Goal: Information Seeking & Learning: Learn about a topic

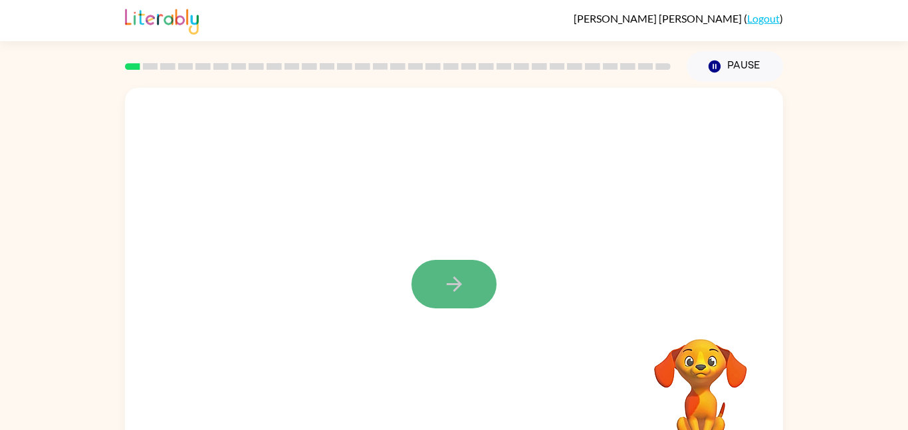
click at [465, 282] on icon "button" at bounding box center [454, 283] width 23 height 23
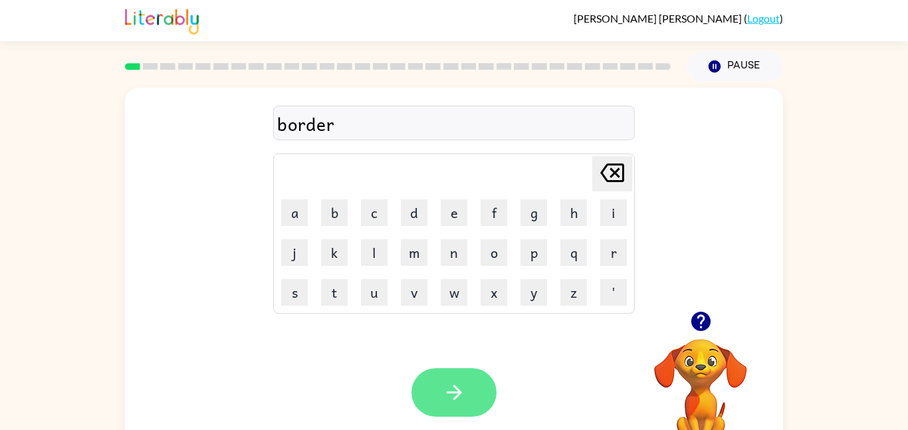
click at [455, 406] on button "button" at bounding box center [453, 392] width 85 height 49
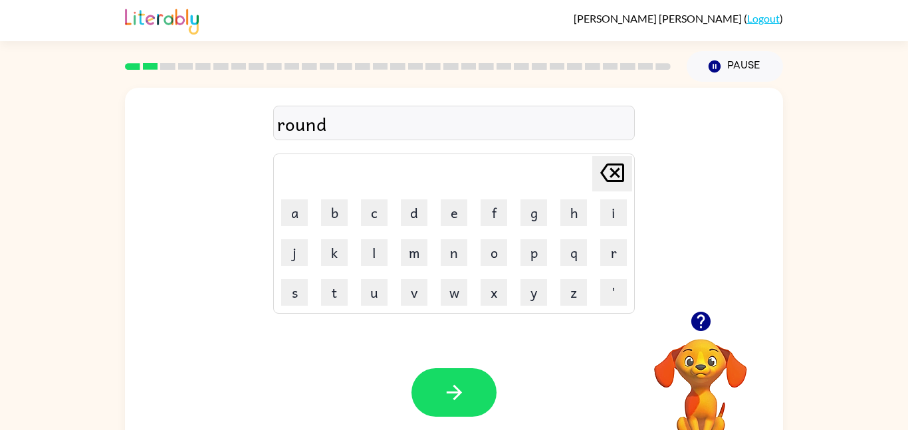
click at [440, 350] on div "Your browser must support playing .mp4 files to use Literably. Please try using…" at bounding box center [454, 393] width 658 height 150
click at [457, 377] on button "button" at bounding box center [453, 392] width 85 height 49
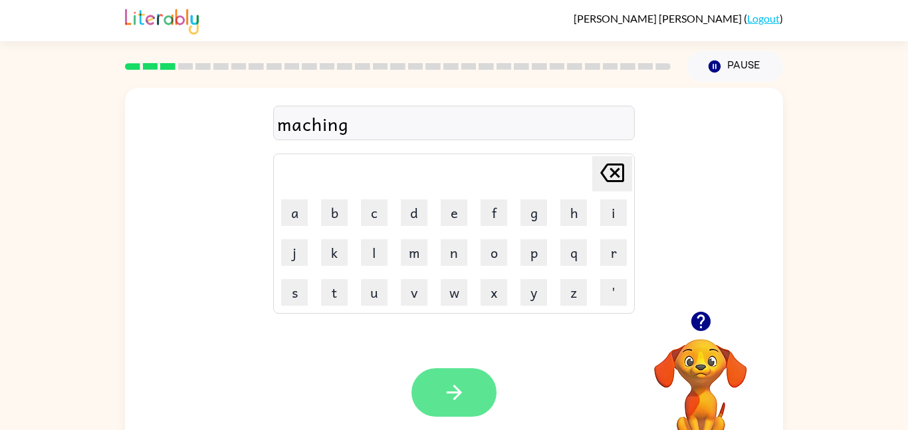
click at [471, 383] on button "button" at bounding box center [453, 392] width 85 height 49
click at [472, 395] on button "button" at bounding box center [453, 392] width 85 height 49
click at [467, 391] on button "button" at bounding box center [453, 392] width 85 height 49
click at [437, 401] on button "button" at bounding box center [453, 392] width 85 height 49
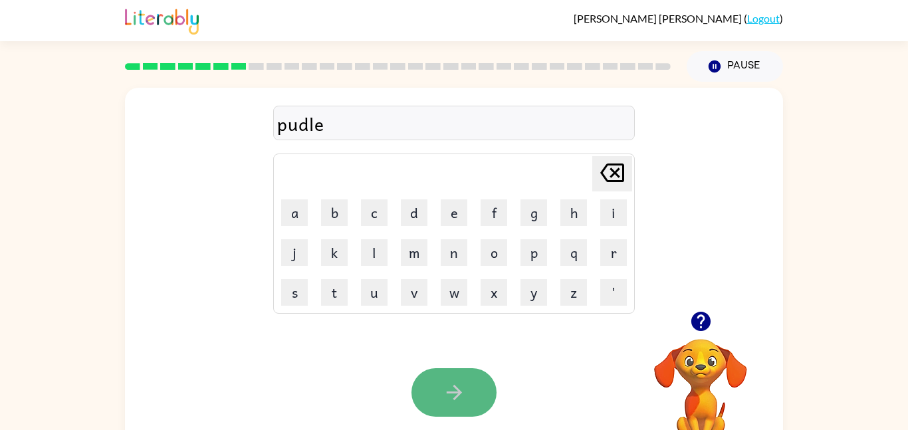
click at [426, 380] on button "button" at bounding box center [453, 392] width 85 height 49
click at [470, 382] on button "button" at bounding box center [453, 392] width 85 height 49
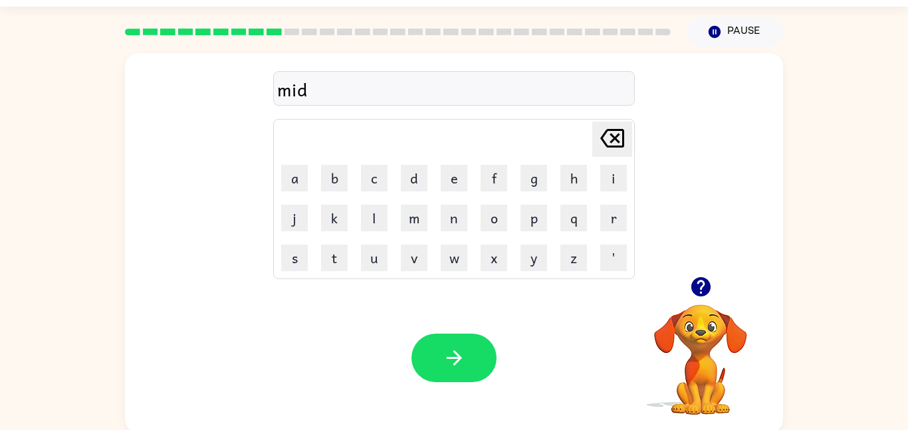
scroll to position [37, 0]
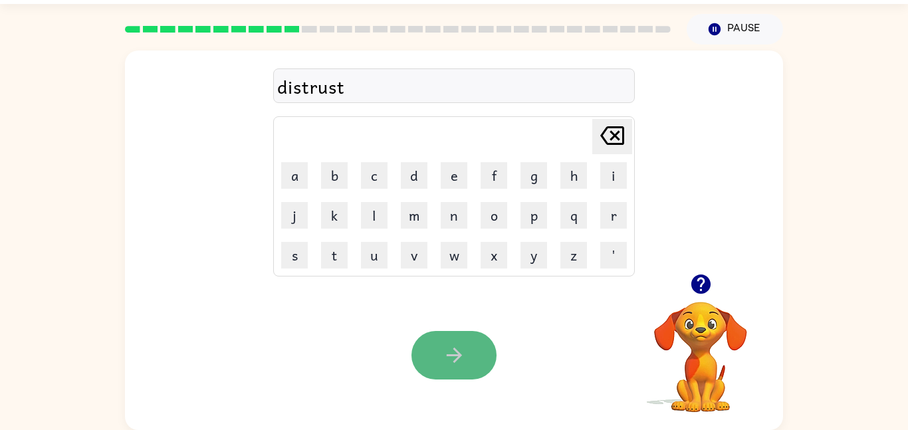
click at [453, 354] on icon "button" at bounding box center [453, 355] width 15 height 15
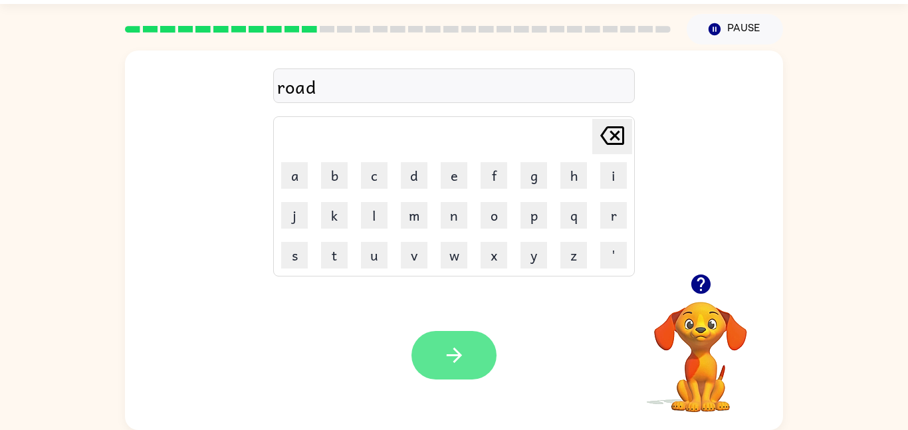
click at [443, 361] on icon "button" at bounding box center [454, 355] width 23 height 23
click at [430, 349] on button "button" at bounding box center [453, 355] width 85 height 49
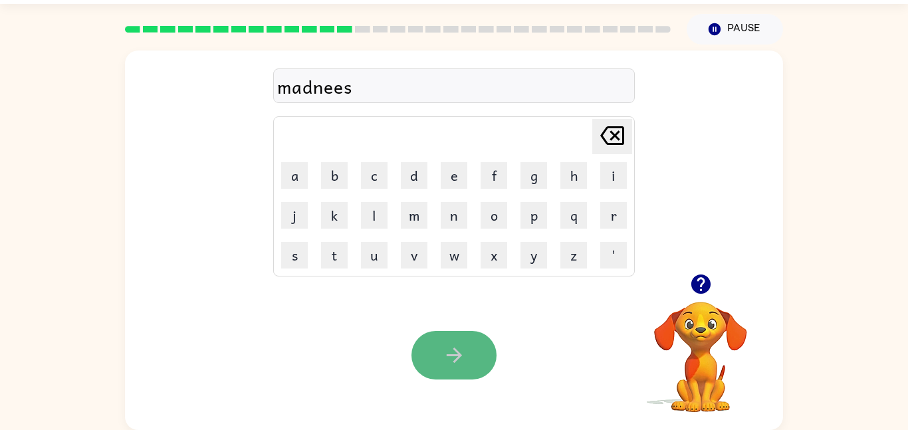
click at [458, 336] on button "button" at bounding box center [453, 355] width 85 height 49
click at [471, 357] on button "button" at bounding box center [453, 355] width 85 height 49
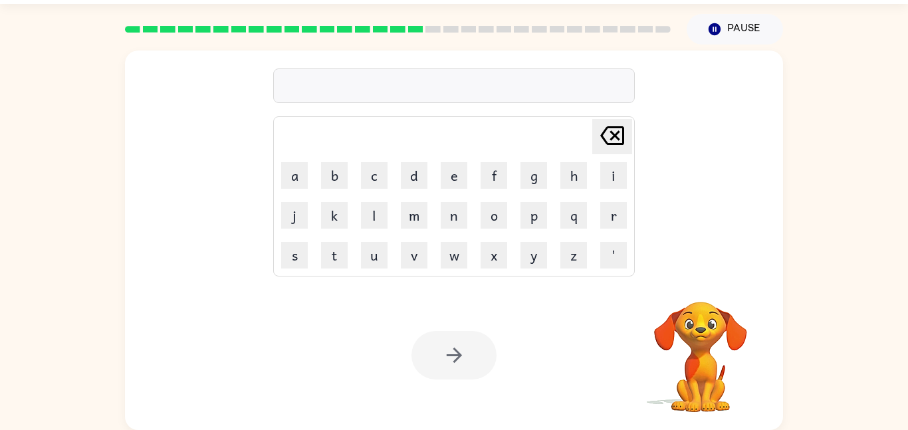
click at [471, 357] on div at bounding box center [453, 355] width 85 height 49
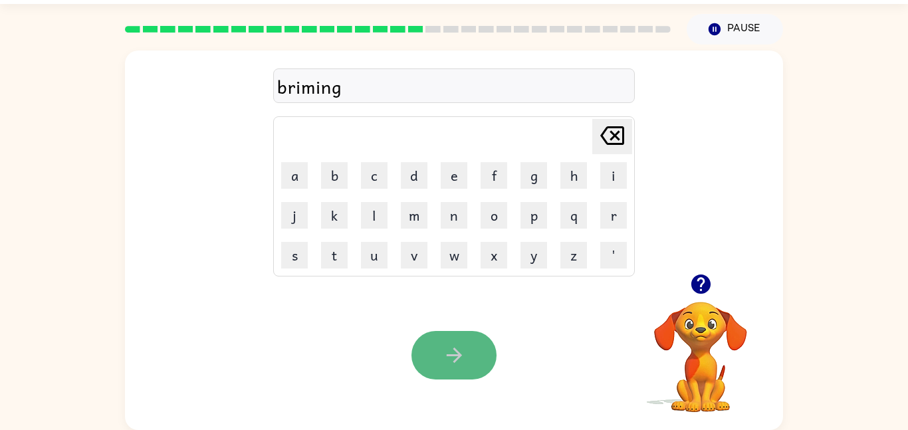
click at [472, 348] on button "button" at bounding box center [453, 355] width 85 height 49
click at [447, 356] on div at bounding box center [453, 355] width 85 height 49
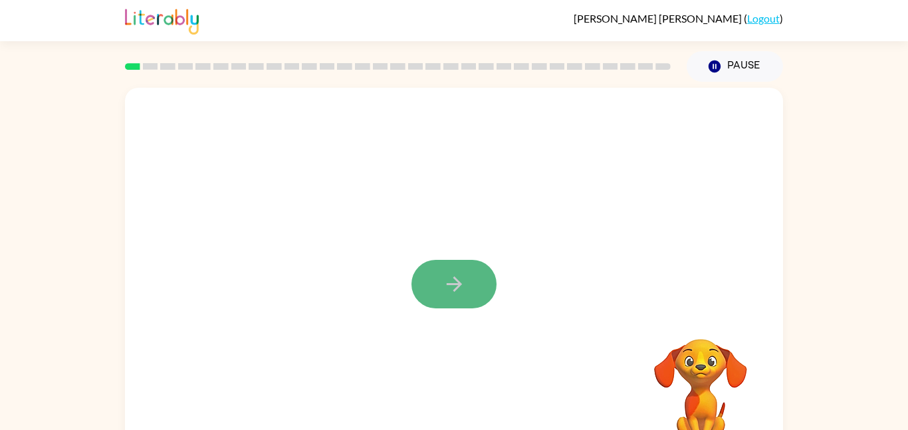
click at [458, 265] on button "button" at bounding box center [453, 284] width 85 height 49
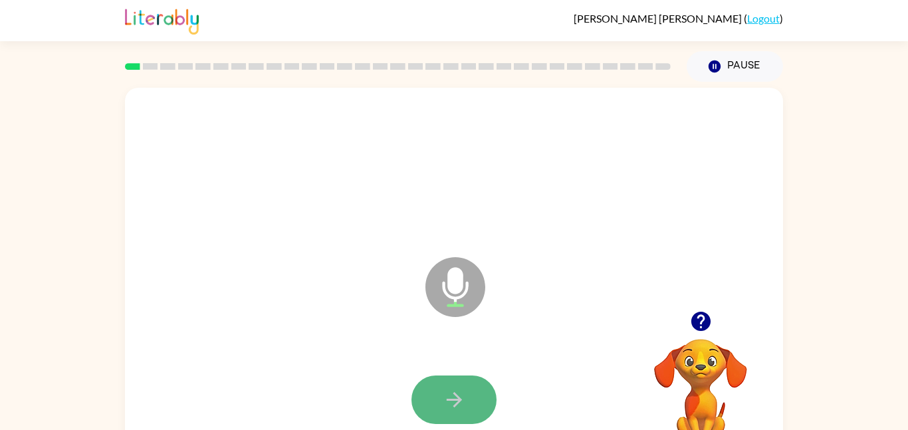
click at [450, 401] on icon "button" at bounding box center [454, 399] width 23 height 23
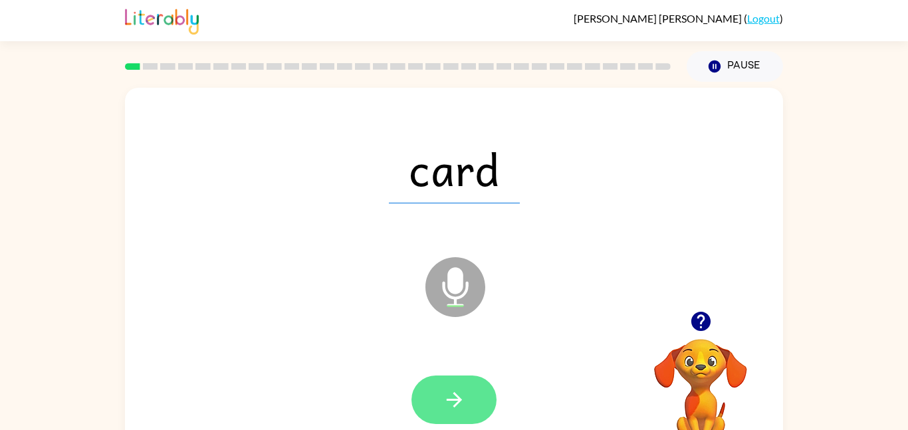
click at [455, 417] on button "button" at bounding box center [453, 399] width 85 height 49
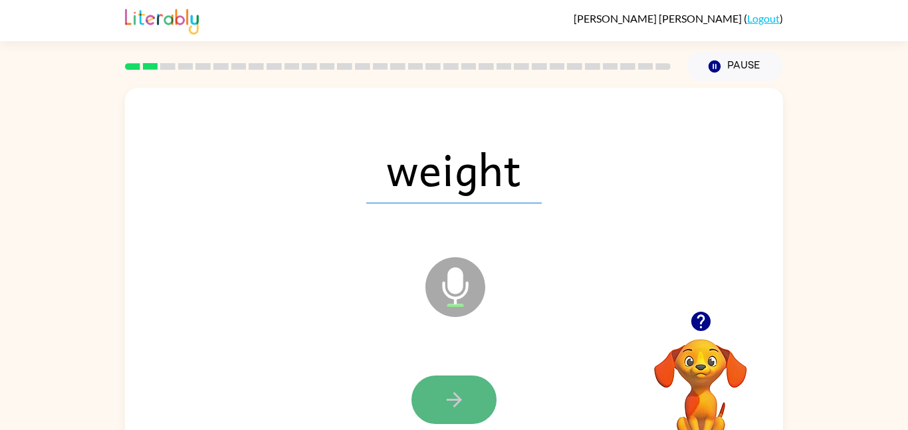
click at [457, 419] on button "button" at bounding box center [453, 399] width 85 height 49
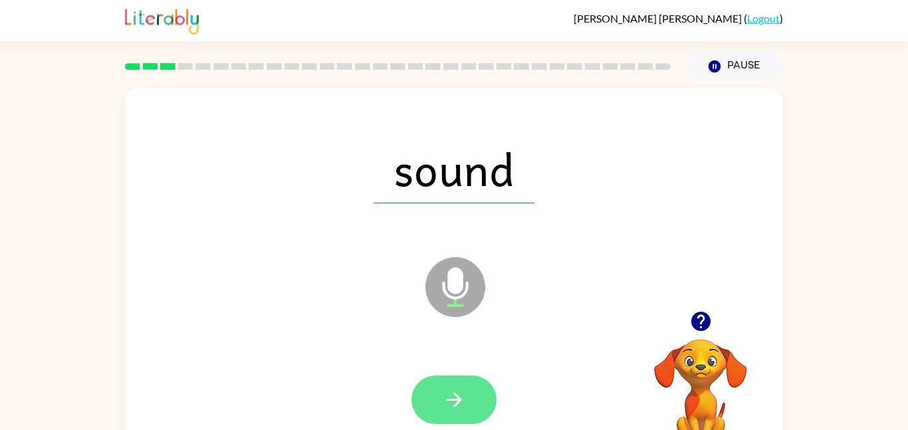
click at [457, 419] on button "button" at bounding box center [453, 399] width 85 height 49
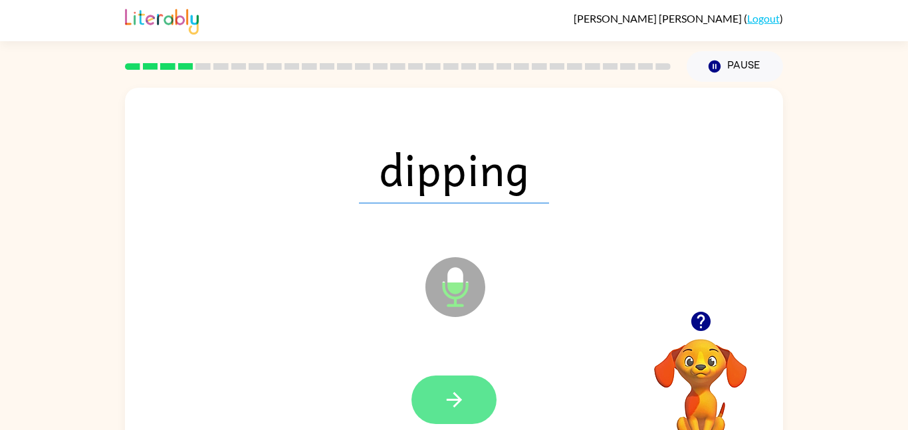
click at [455, 416] on button "button" at bounding box center [453, 399] width 85 height 49
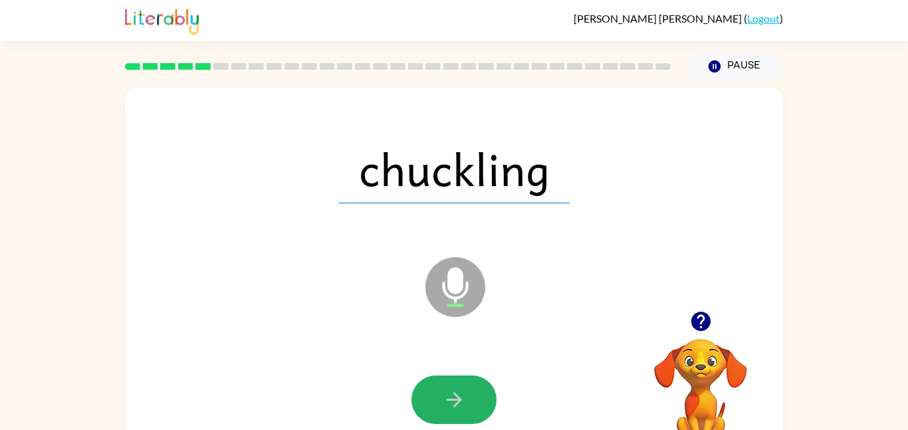
click at [455, 416] on button "button" at bounding box center [453, 399] width 85 height 49
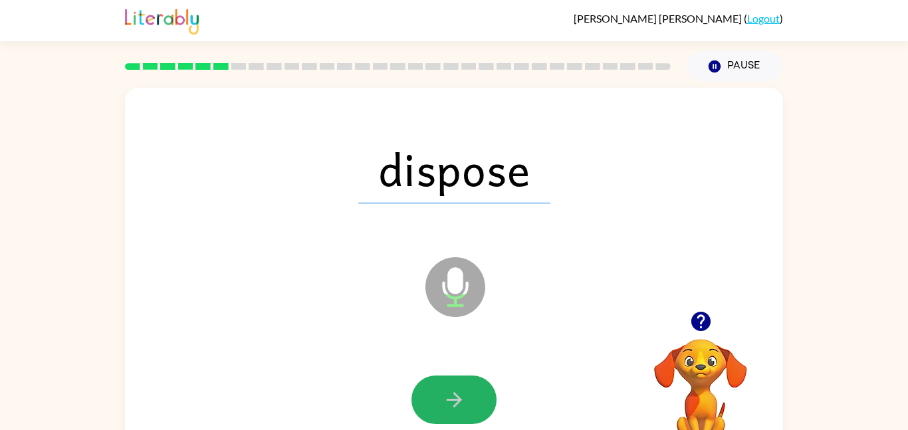
click at [455, 416] on button "button" at bounding box center [453, 399] width 85 height 49
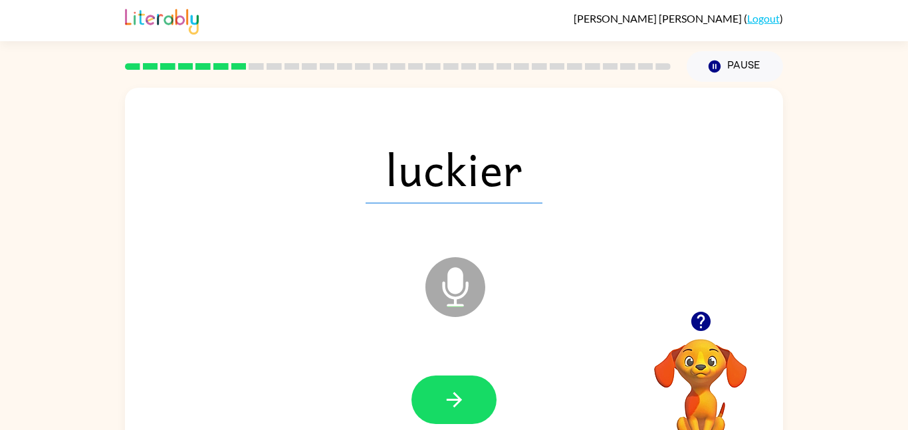
click at [455, 416] on button "button" at bounding box center [453, 399] width 85 height 49
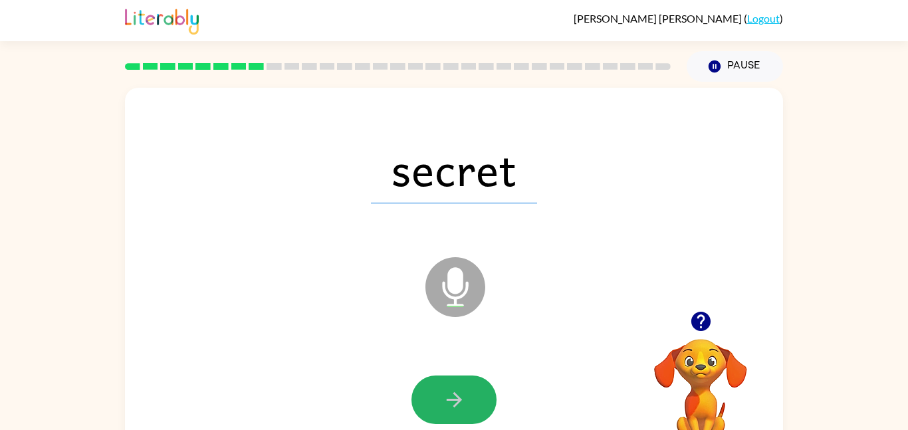
click at [455, 416] on button "button" at bounding box center [453, 399] width 85 height 49
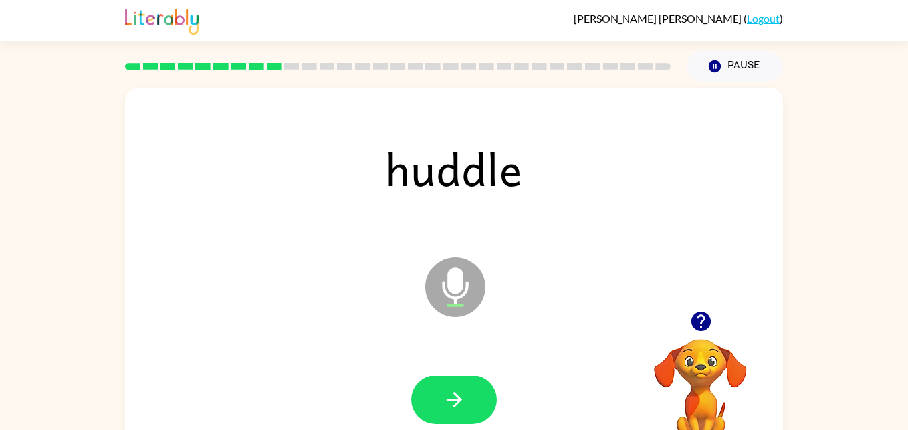
click at [455, 416] on button "button" at bounding box center [453, 399] width 85 height 49
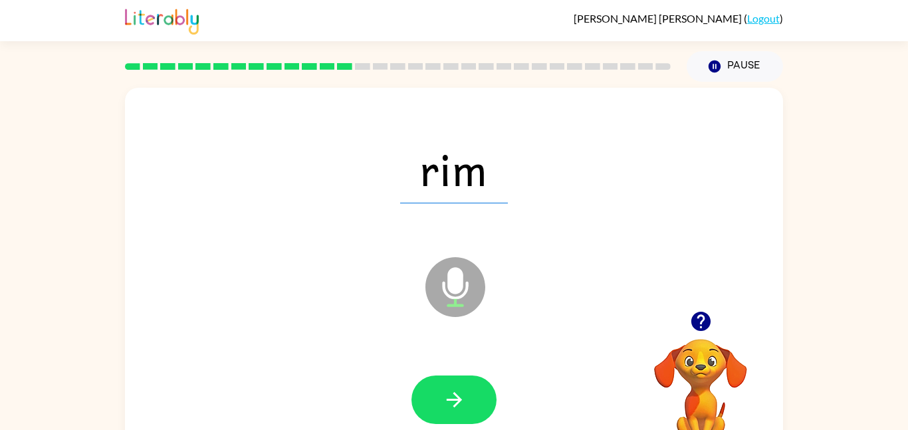
click at [455, 416] on button "button" at bounding box center [453, 399] width 85 height 49
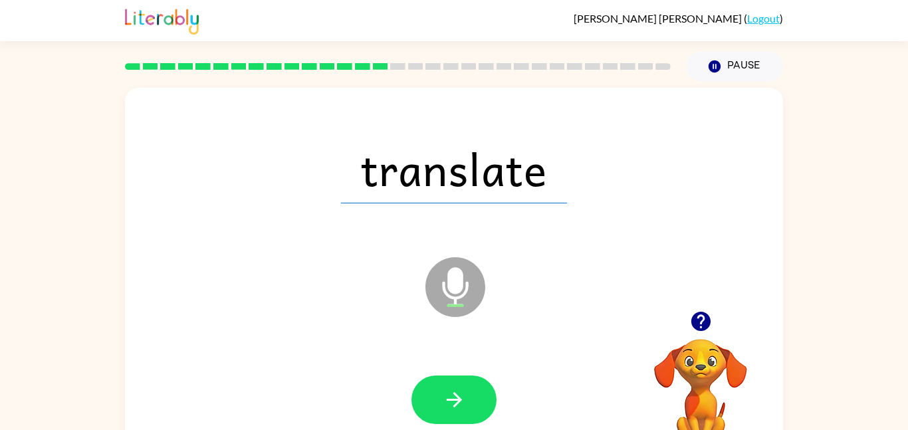
click at [455, 416] on button "button" at bounding box center [453, 399] width 85 height 49
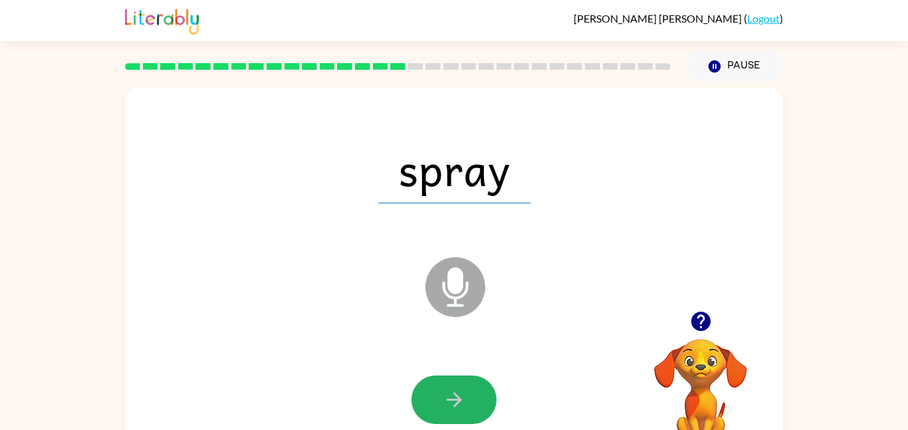
click at [455, 416] on button "button" at bounding box center [453, 399] width 85 height 49
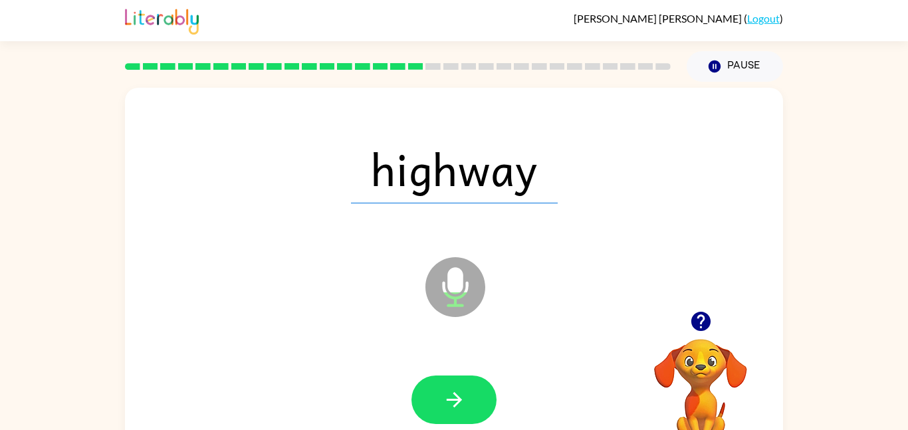
click at [455, 416] on button "button" at bounding box center [453, 399] width 85 height 49
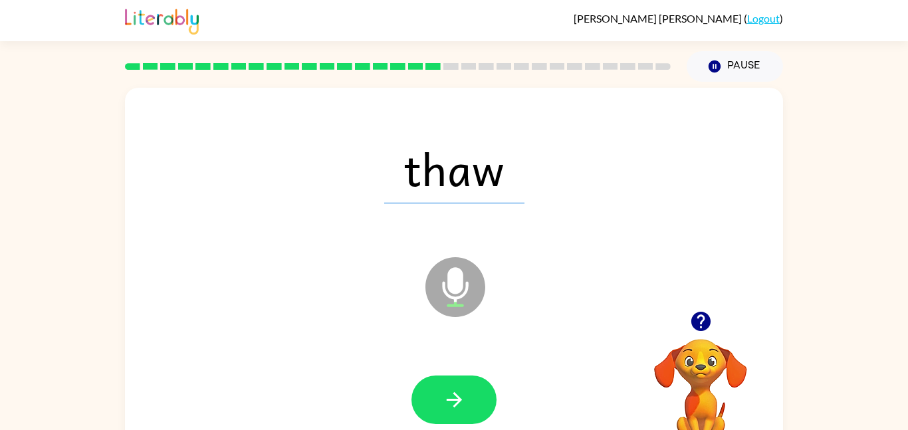
click at [455, 416] on button "button" at bounding box center [453, 399] width 85 height 49
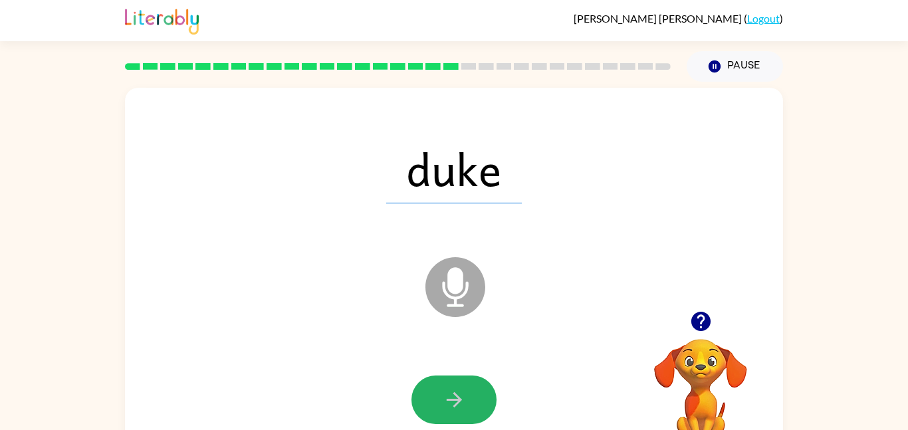
click at [455, 416] on button "button" at bounding box center [453, 399] width 85 height 49
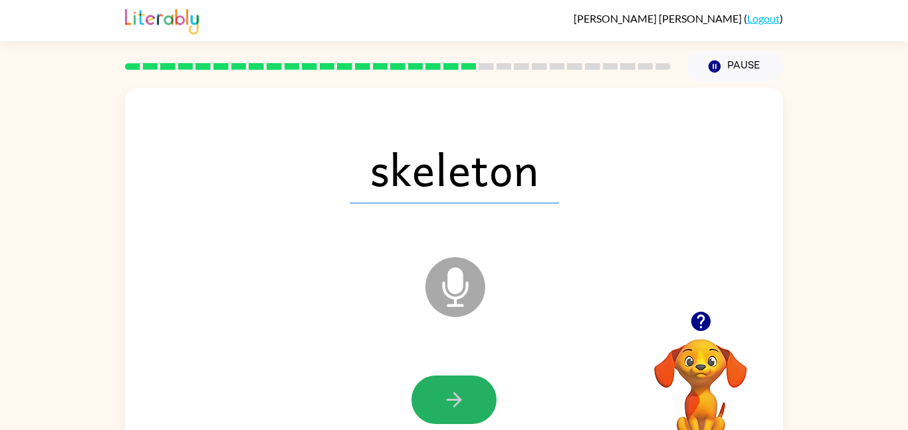
click at [455, 416] on button "button" at bounding box center [453, 399] width 85 height 49
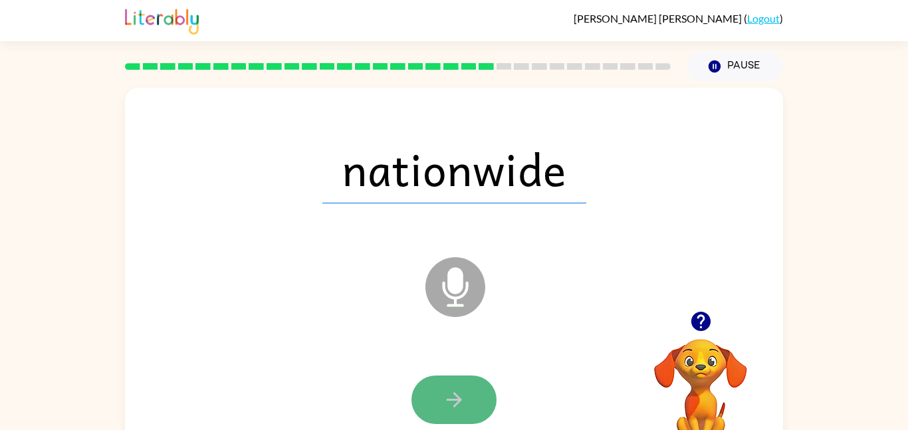
click at [455, 417] on button "button" at bounding box center [453, 399] width 85 height 49
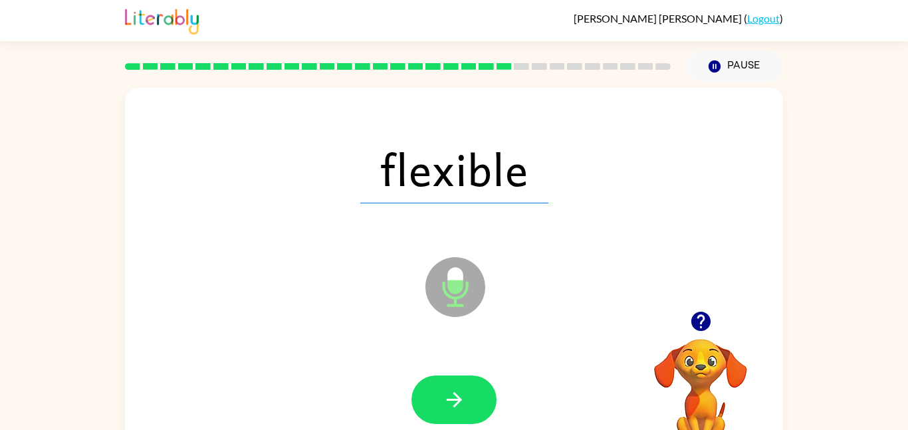
click at [455, 417] on button "button" at bounding box center [453, 399] width 85 height 49
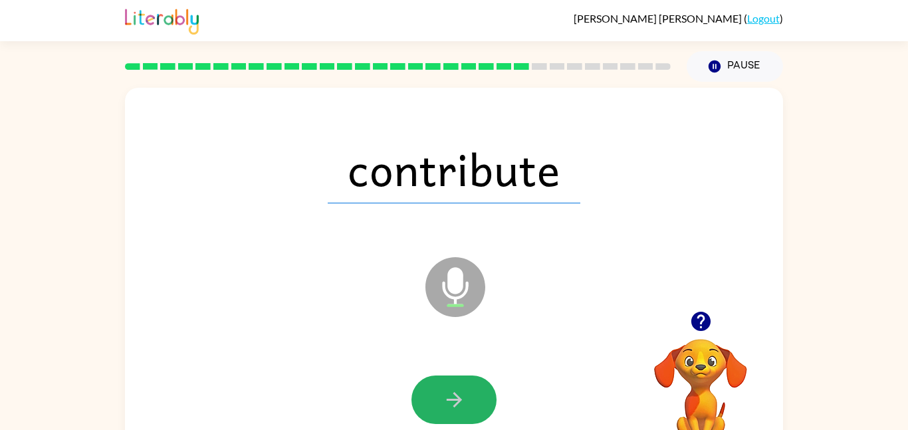
click at [455, 417] on button "button" at bounding box center [453, 399] width 85 height 49
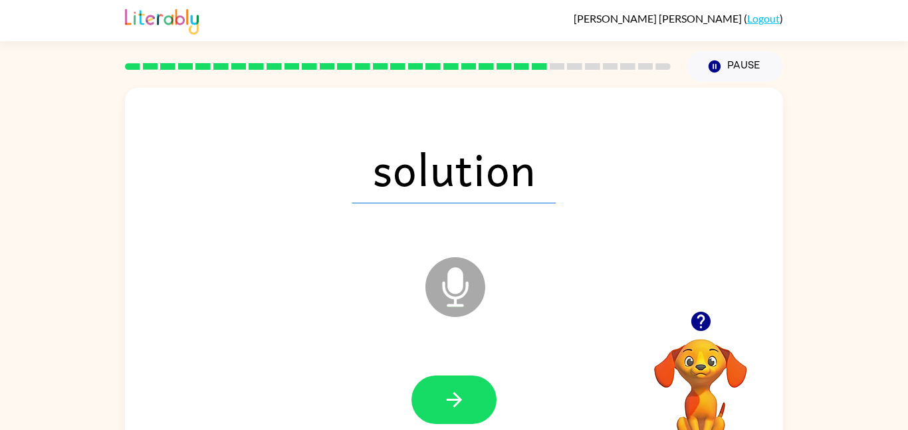
click at [455, 417] on button "button" at bounding box center [453, 399] width 85 height 49
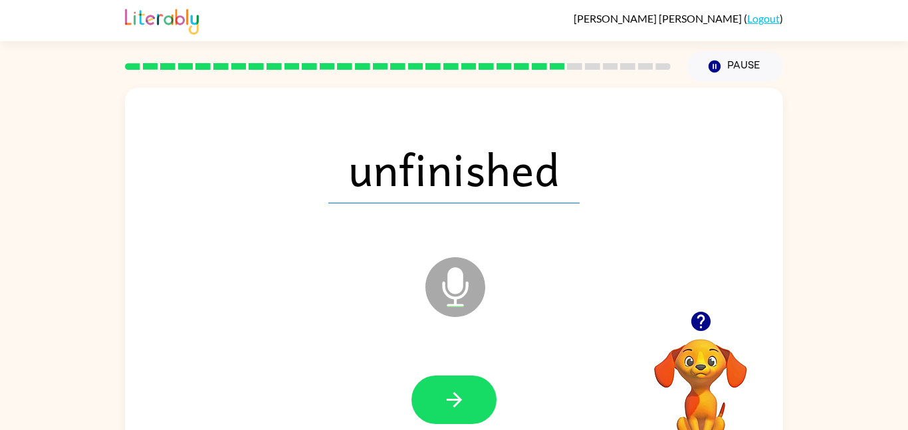
click at [455, 417] on button "button" at bounding box center [453, 399] width 85 height 49
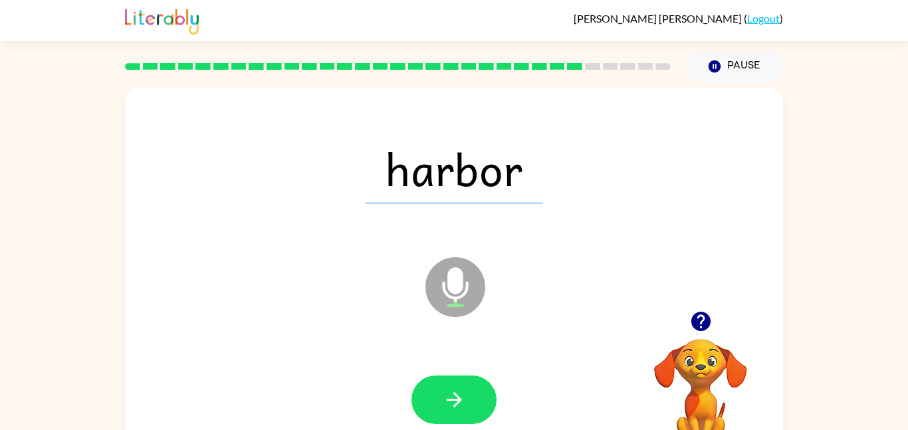
click at [455, 417] on button "button" at bounding box center [453, 399] width 85 height 49
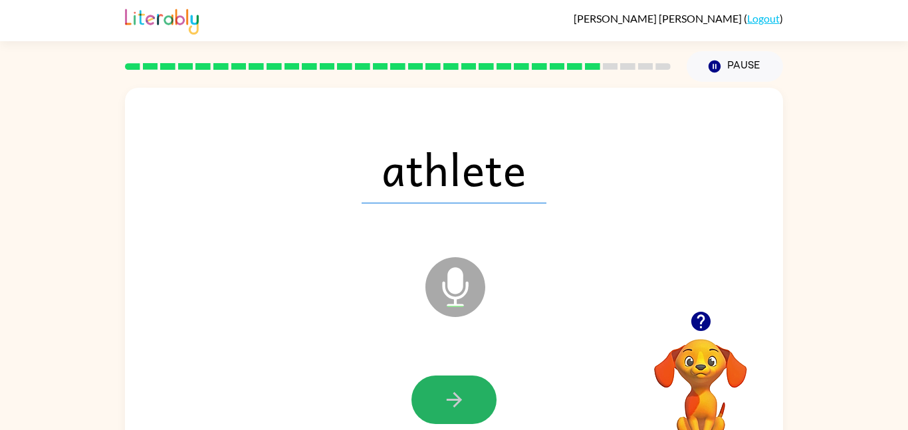
click at [455, 417] on button "button" at bounding box center [453, 399] width 85 height 49
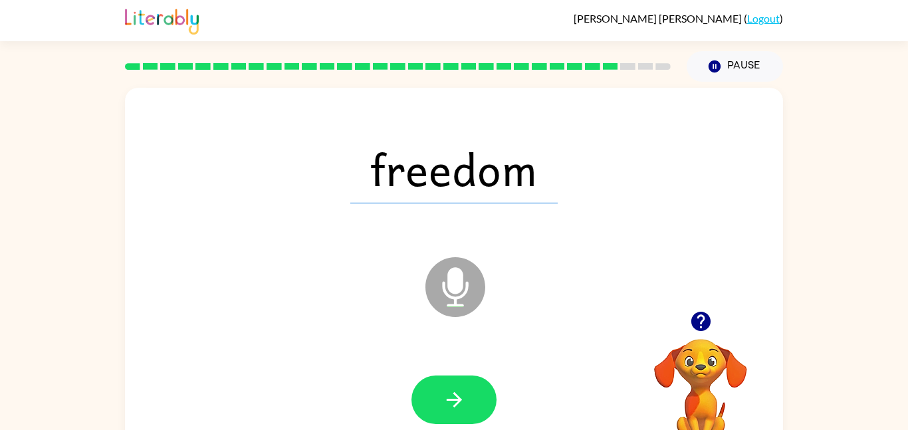
click at [455, 417] on button "button" at bounding box center [453, 399] width 85 height 49
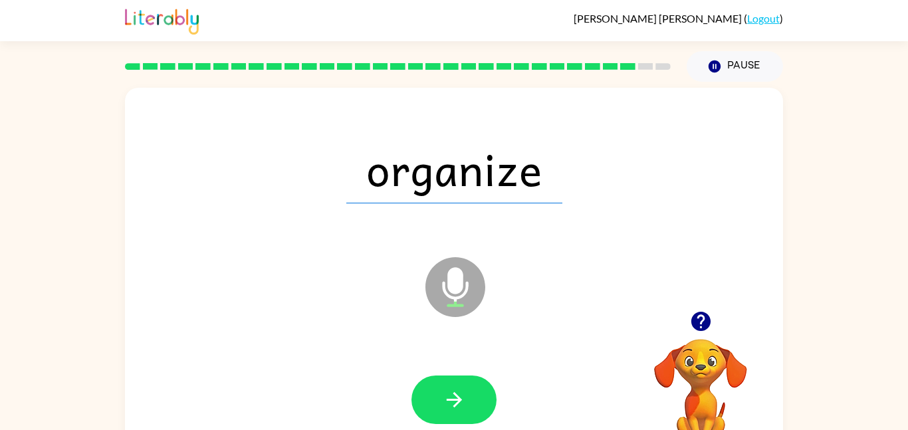
click at [455, 417] on button "button" at bounding box center [453, 399] width 85 height 49
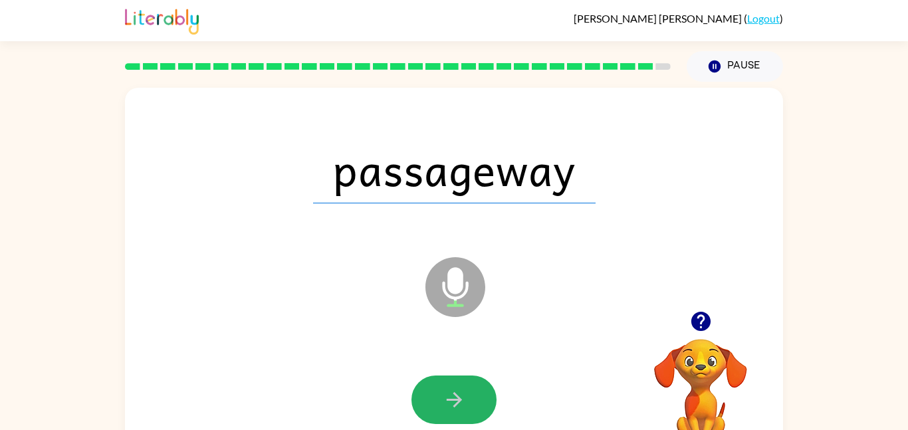
click at [455, 417] on button "button" at bounding box center [453, 399] width 85 height 49
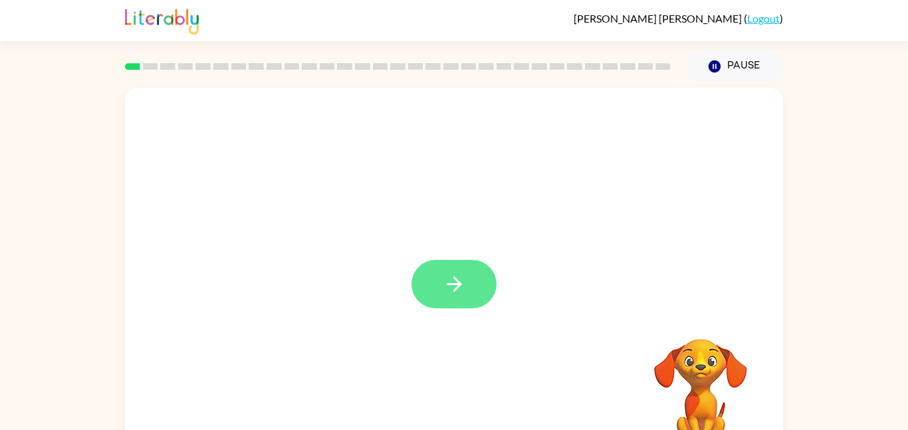
click at [443, 280] on icon "button" at bounding box center [454, 283] width 23 height 23
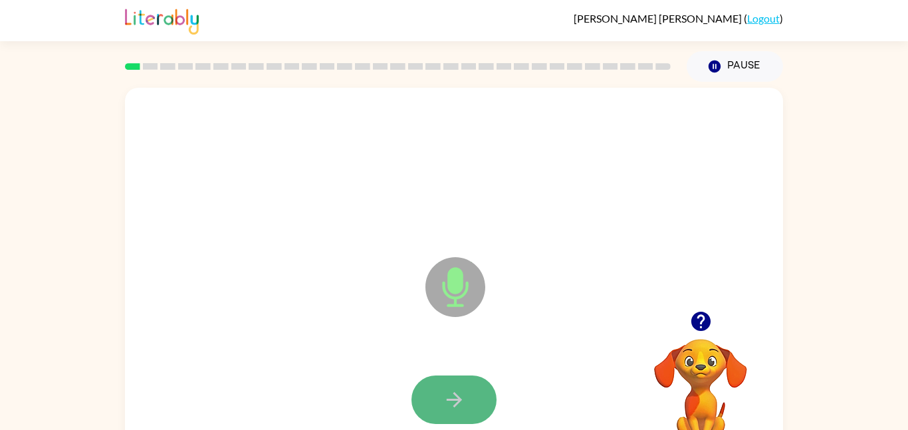
click at [461, 413] on button "button" at bounding box center [453, 399] width 85 height 49
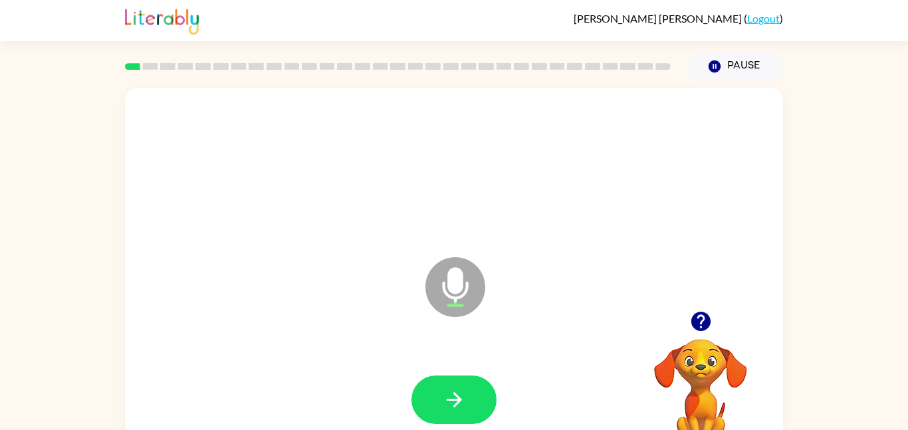
click at [461, 413] on button "button" at bounding box center [453, 399] width 85 height 49
click at [461, 414] on button "button" at bounding box center [453, 399] width 85 height 49
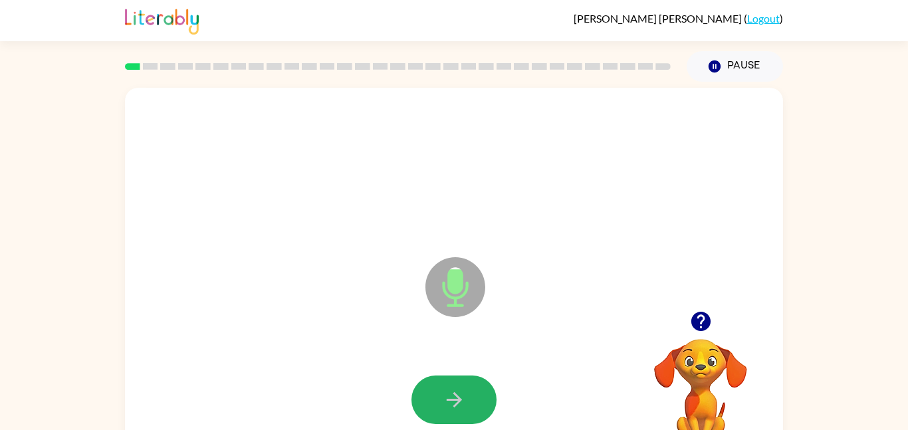
click at [461, 415] on button "button" at bounding box center [453, 399] width 85 height 49
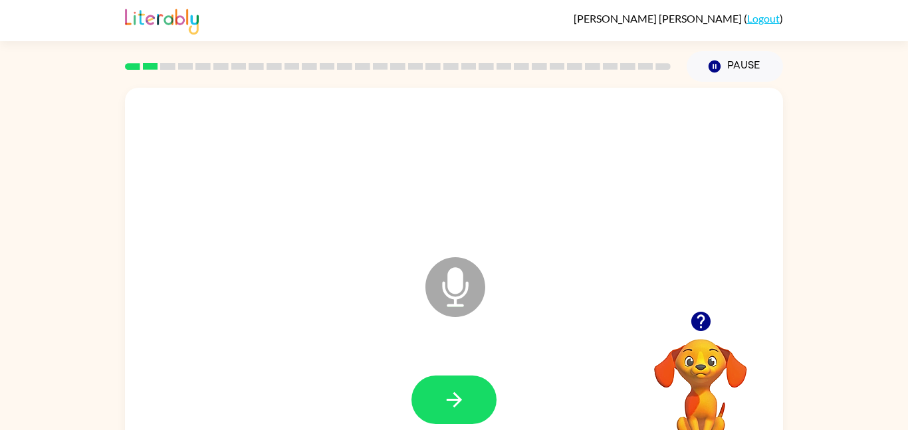
click at [461, 415] on button "button" at bounding box center [453, 399] width 85 height 49
click at [461, 415] on div at bounding box center [453, 399] width 85 height 49
click at [461, 415] on button "button" at bounding box center [453, 399] width 85 height 49
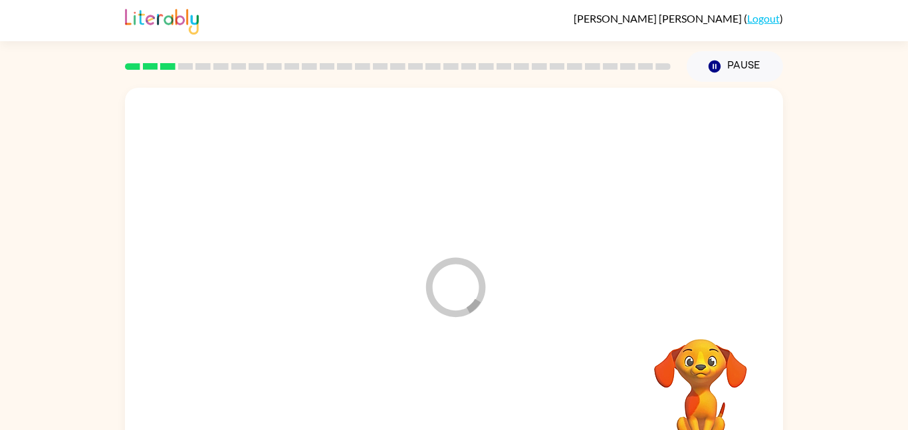
click at [461, 415] on div at bounding box center [453, 400] width 631 height 109
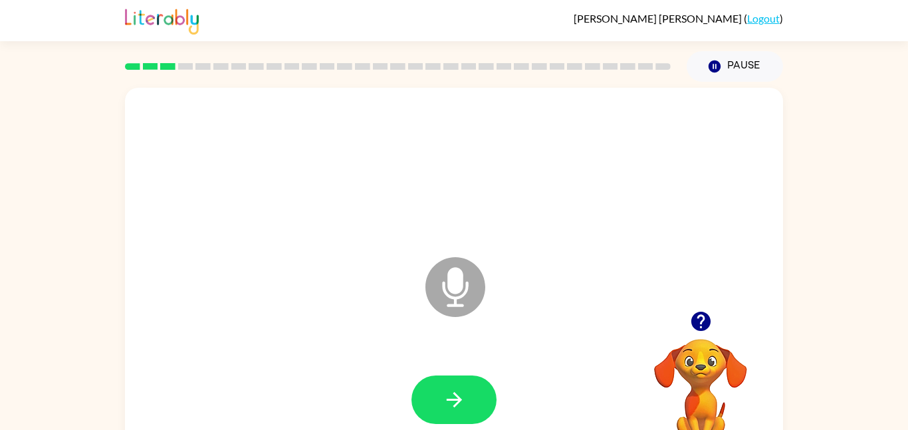
click at [461, 415] on button "button" at bounding box center [453, 399] width 85 height 49
click at [455, 399] on icon "button" at bounding box center [453, 399] width 15 height 15
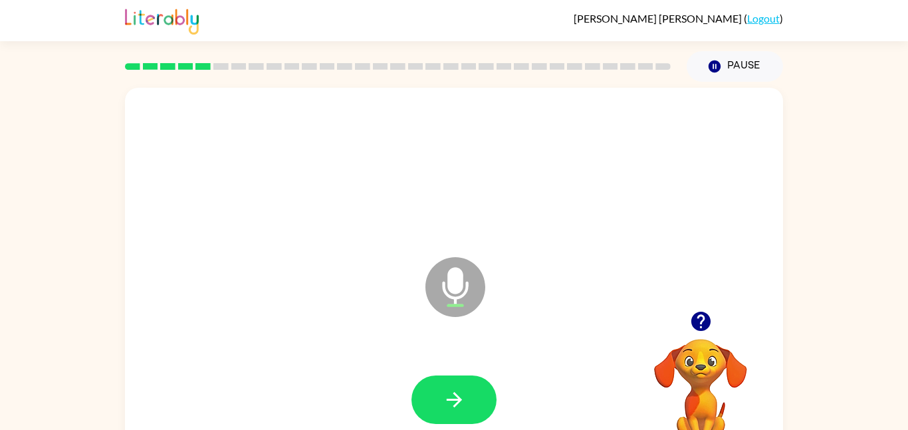
click at [455, 399] on icon "button" at bounding box center [453, 399] width 15 height 15
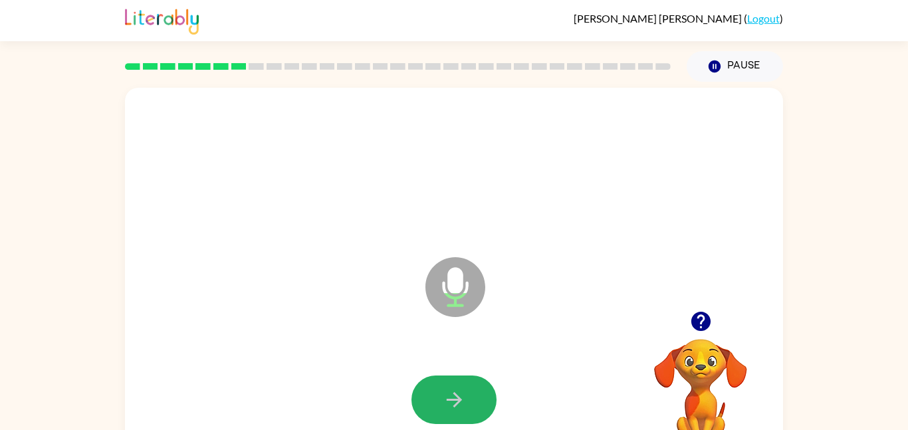
click at [455, 399] on icon "button" at bounding box center [453, 399] width 15 height 15
click at [454, 393] on icon "button" at bounding box center [453, 399] width 15 height 15
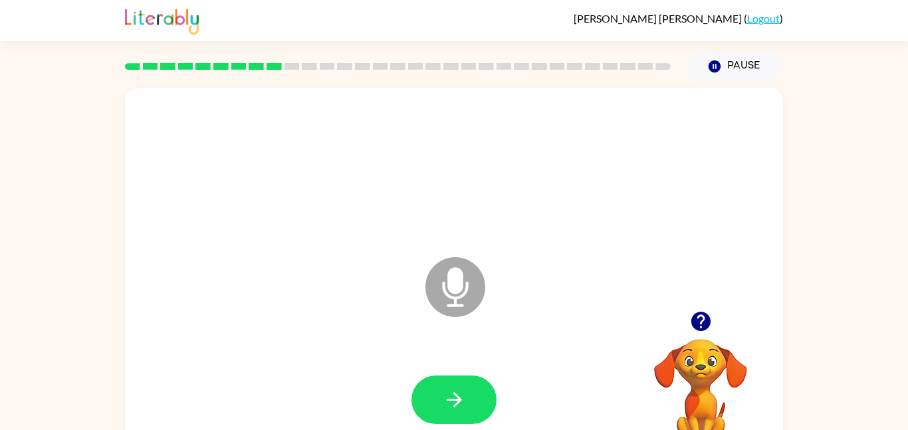
click at [454, 393] on icon "button" at bounding box center [453, 399] width 15 height 15
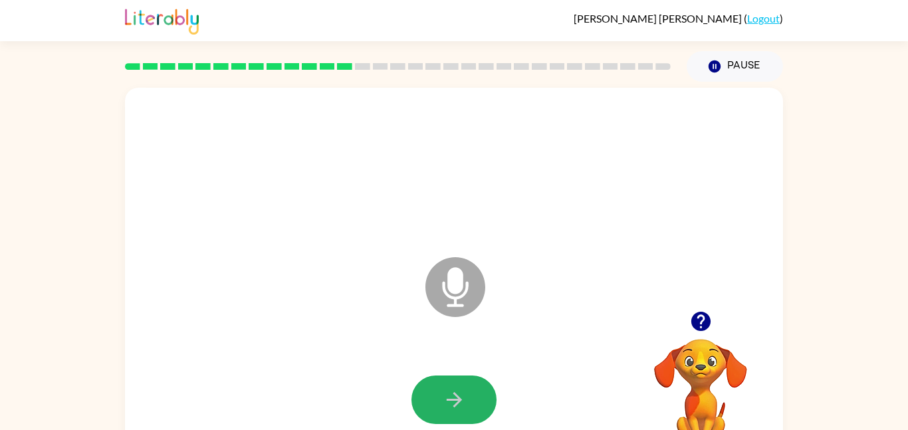
click at [454, 393] on icon "button" at bounding box center [453, 399] width 15 height 15
click at [704, 315] on icon "button" at bounding box center [700, 321] width 19 height 19
click at [490, 395] on button "button" at bounding box center [453, 399] width 85 height 49
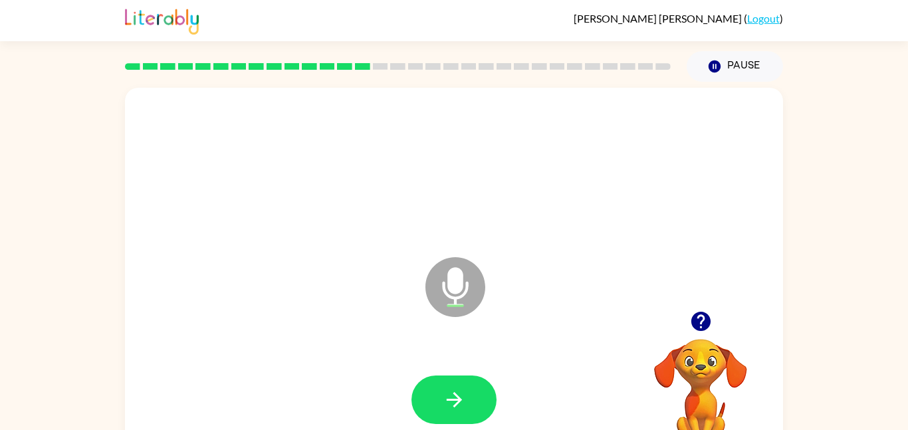
click at [490, 395] on button "button" at bounding box center [453, 399] width 85 height 49
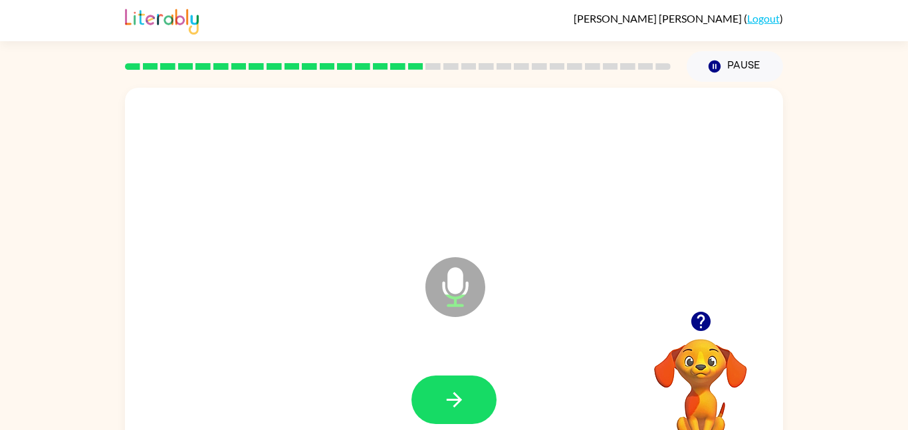
click at [490, 395] on button "button" at bounding box center [453, 399] width 85 height 49
click at [468, 407] on button "button" at bounding box center [453, 399] width 85 height 49
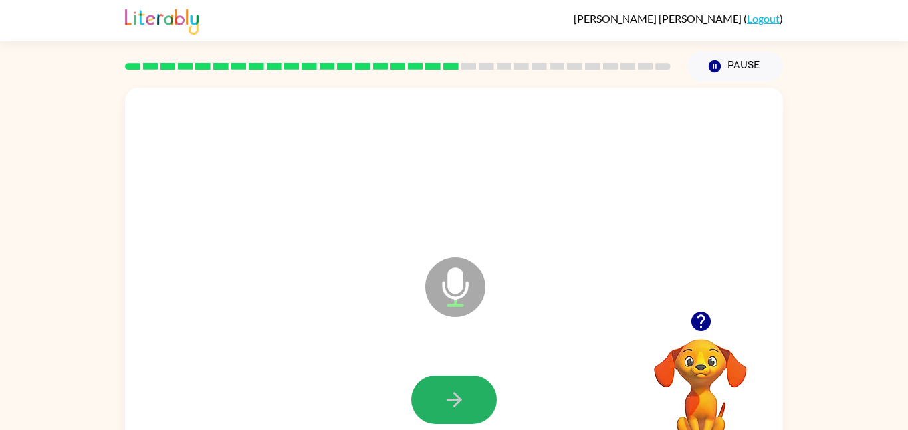
click at [468, 407] on button "button" at bounding box center [453, 399] width 85 height 49
click at [467, 408] on button "button" at bounding box center [453, 399] width 85 height 49
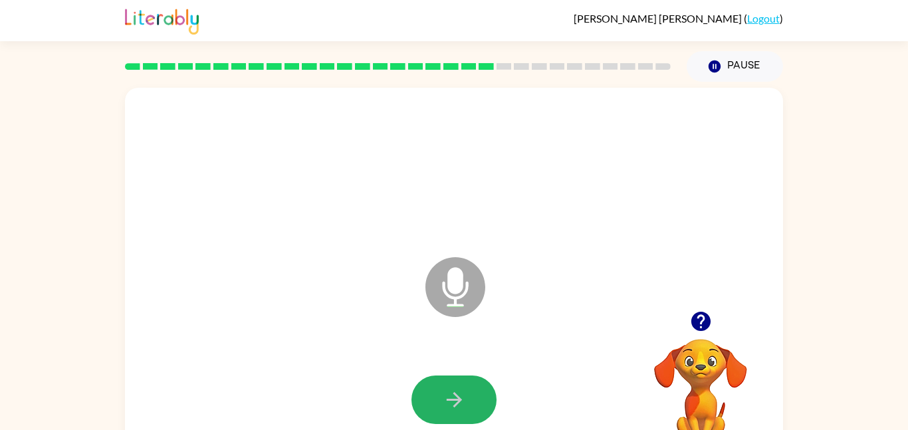
click at [467, 408] on button "button" at bounding box center [453, 399] width 85 height 49
click at [471, 414] on button "button" at bounding box center [453, 399] width 85 height 49
click at [480, 411] on button "button" at bounding box center [453, 399] width 85 height 49
click at [480, 416] on button "button" at bounding box center [453, 399] width 85 height 49
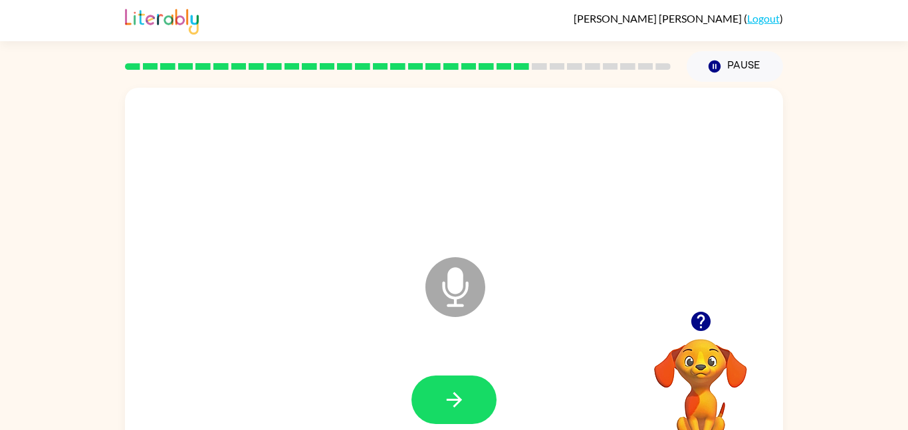
click at [546, 415] on div at bounding box center [453, 400] width 631 height 109
click at [441, 387] on button "button" at bounding box center [453, 399] width 85 height 49
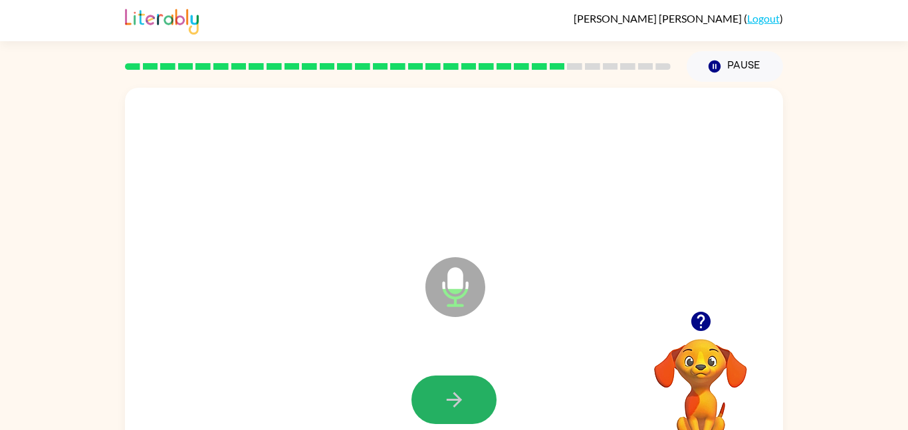
click at [441, 387] on button "button" at bounding box center [453, 399] width 85 height 49
click at [443, 389] on icon "button" at bounding box center [454, 399] width 23 height 23
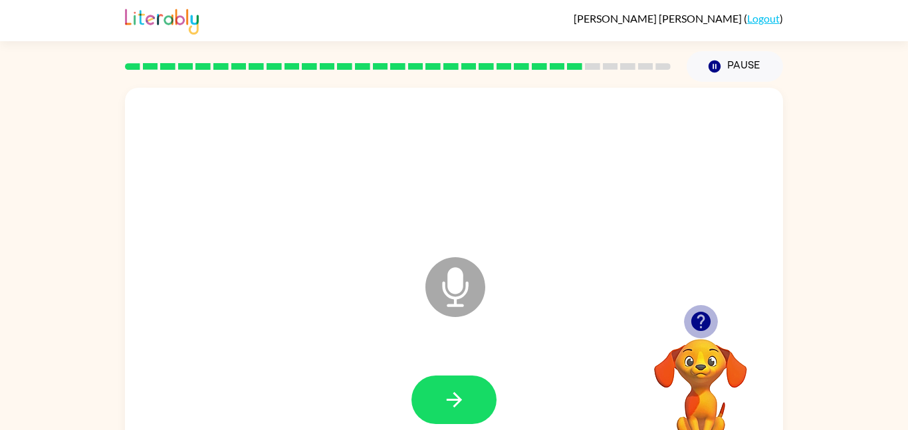
click at [695, 313] on icon "button" at bounding box center [700, 321] width 23 height 23
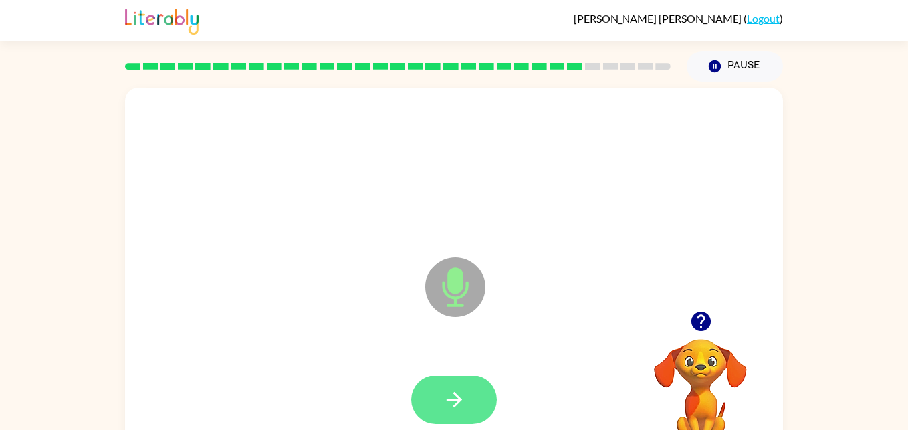
click at [475, 407] on button "button" at bounding box center [453, 399] width 85 height 49
click at [453, 399] on icon "button" at bounding box center [453, 399] width 15 height 15
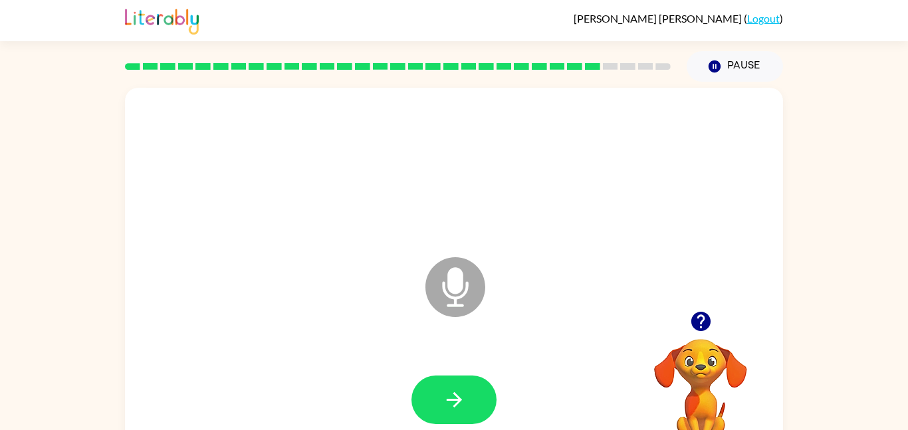
click at [696, 327] on icon "button" at bounding box center [700, 321] width 19 height 19
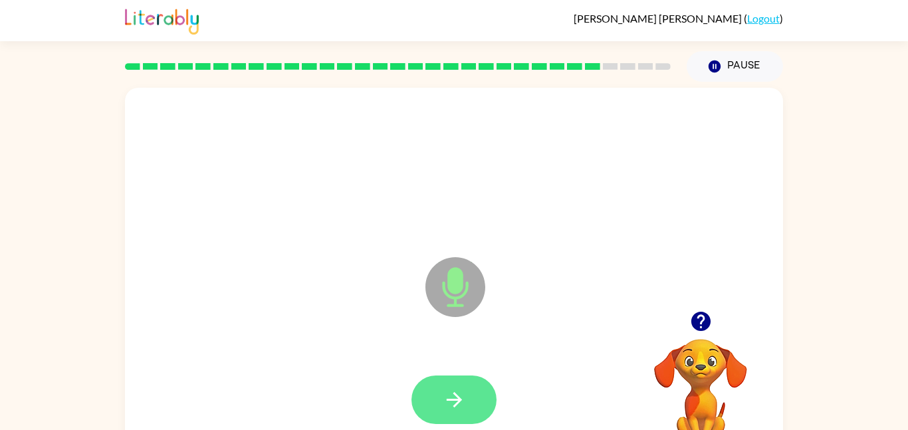
click at [482, 383] on button "button" at bounding box center [453, 399] width 85 height 49
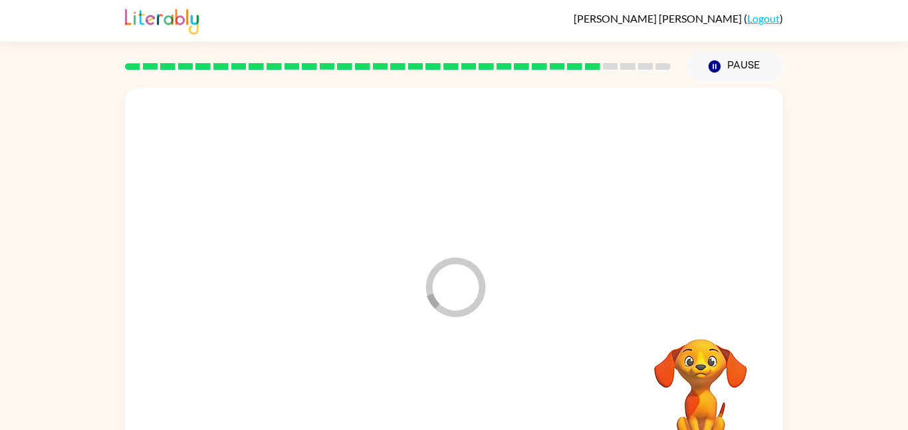
click at [482, 383] on div at bounding box center [453, 400] width 631 height 109
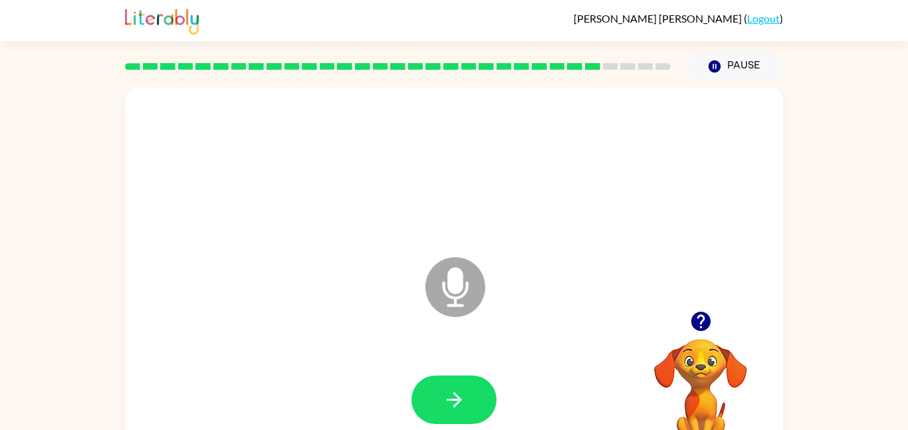
click at [701, 315] on icon "button" at bounding box center [700, 321] width 23 height 23
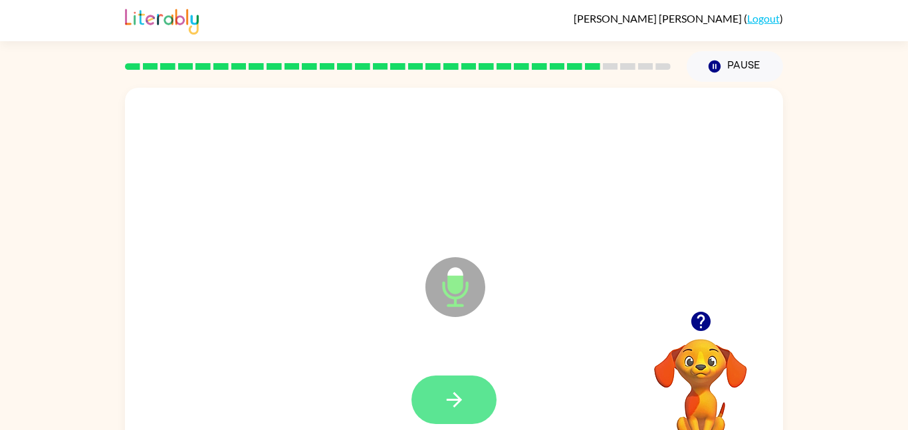
click at [469, 400] on button "button" at bounding box center [453, 399] width 85 height 49
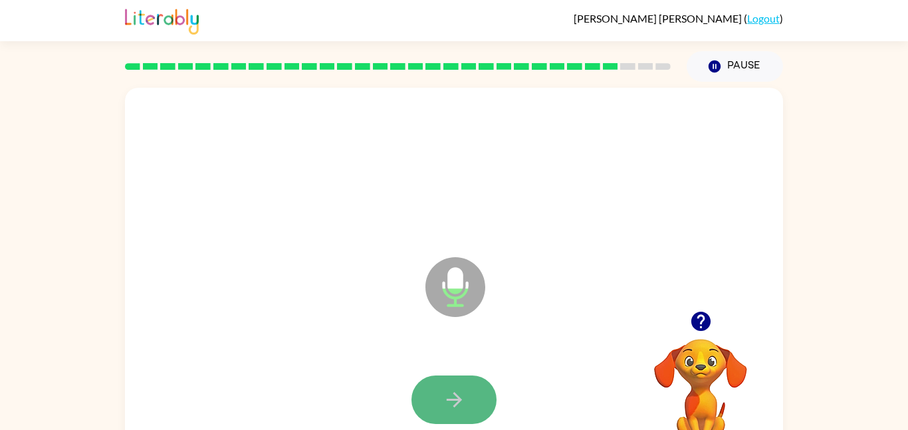
click at [467, 401] on button "button" at bounding box center [453, 399] width 85 height 49
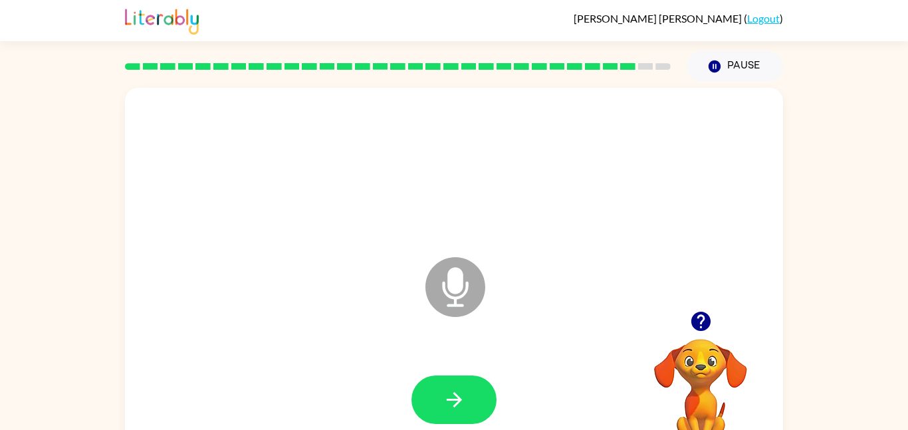
click at [467, 401] on button "button" at bounding box center [453, 399] width 85 height 49
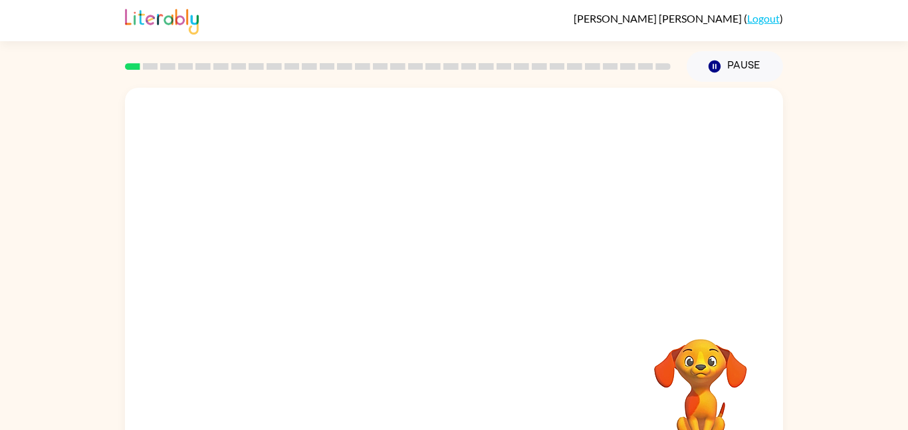
drag, startPoint x: 285, startPoint y: 257, endPoint x: 346, endPoint y: 225, distance: 68.1
click at [346, 225] on video "Your browser must support playing .mp4 files to use Literably. Please try using…" at bounding box center [454, 199] width 658 height 223
click at [301, 249] on video "Your browser must support playing .mp4 files to use Literably. Please try using…" at bounding box center [454, 199] width 658 height 223
click at [605, 151] on div at bounding box center [454, 277] width 658 height 379
click at [484, 303] on button "button" at bounding box center [453, 284] width 85 height 49
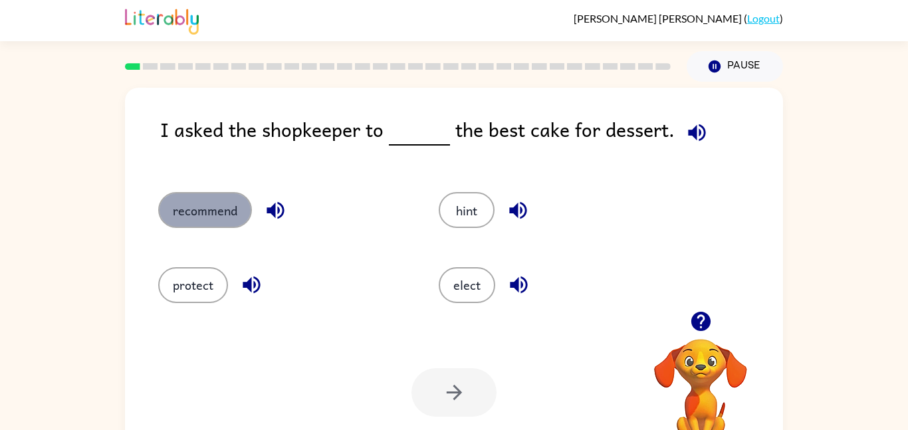
drag, startPoint x: 194, startPoint y: 222, endPoint x: 220, endPoint y: 207, distance: 30.1
click at [220, 207] on button "recommend" at bounding box center [205, 210] width 94 height 36
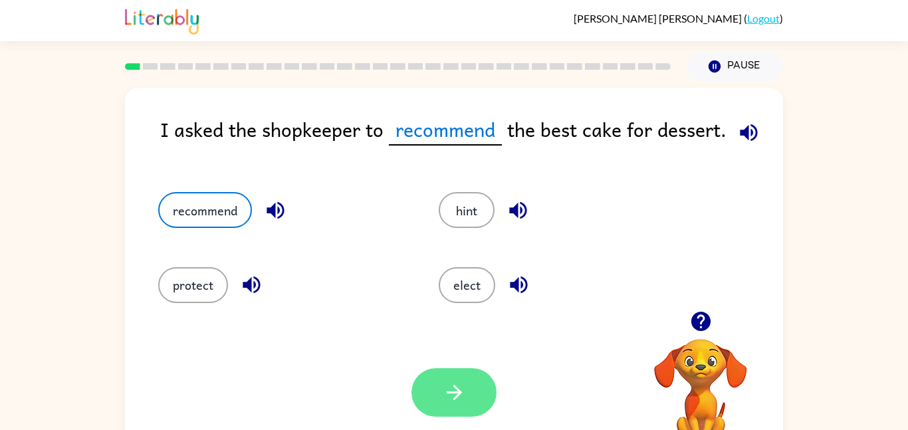
click at [457, 383] on icon "button" at bounding box center [454, 392] width 23 height 23
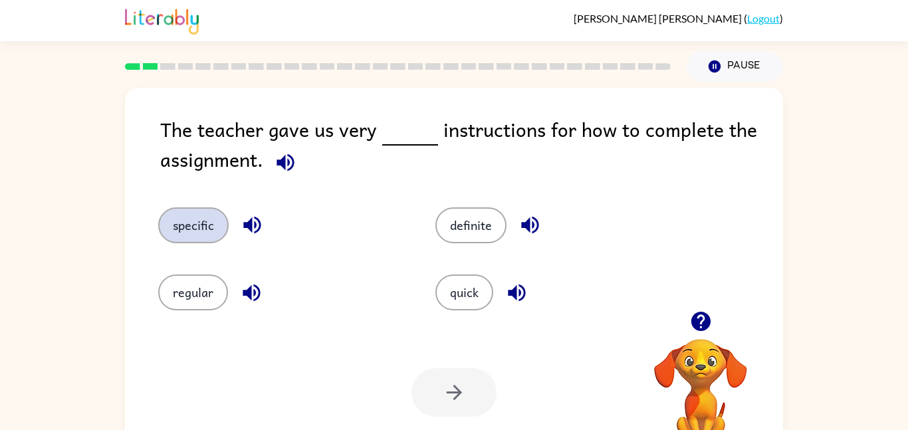
click at [209, 210] on button "specific" at bounding box center [193, 225] width 70 height 36
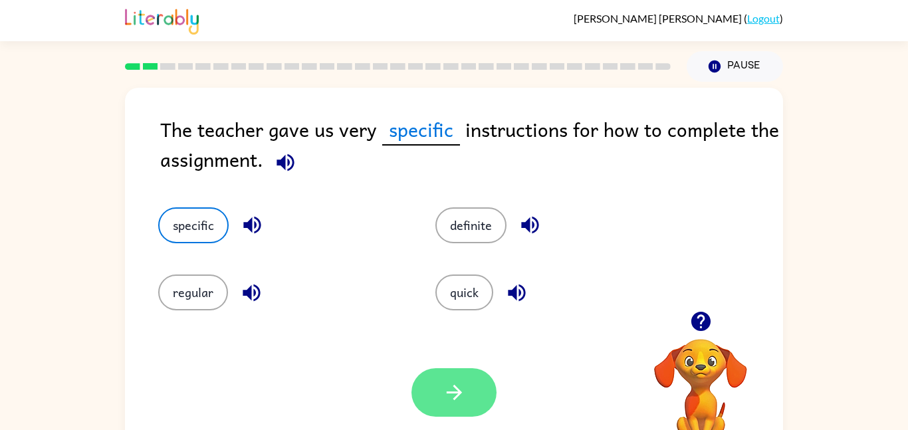
click at [482, 387] on button "button" at bounding box center [453, 392] width 85 height 49
click at [482, 387] on div at bounding box center [453, 392] width 85 height 49
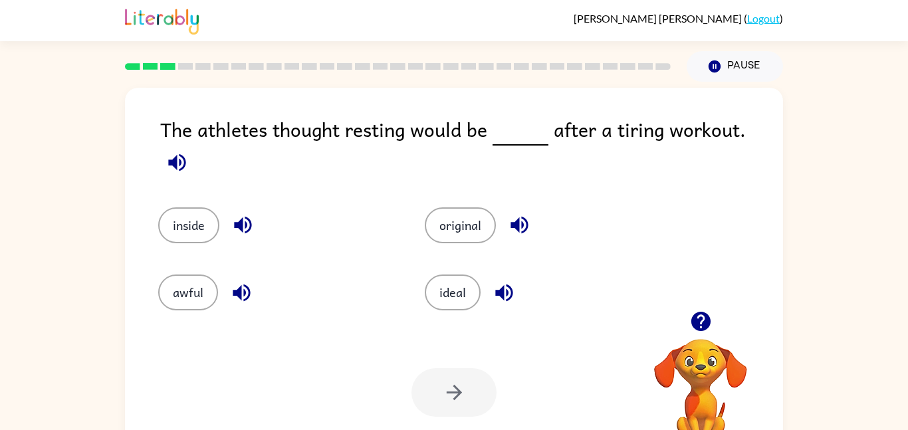
drag, startPoint x: 191, startPoint y: 284, endPoint x: 531, endPoint y: 158, distance: 362.6
click at [531, 158] on div "The athletes thought resting would be after a tiring workout. inside original a…" at bounding box center [454, 277] width 658 height 379
click at [202, 274] on button "awful" at bounding box center [188, 292] width 60 height 36
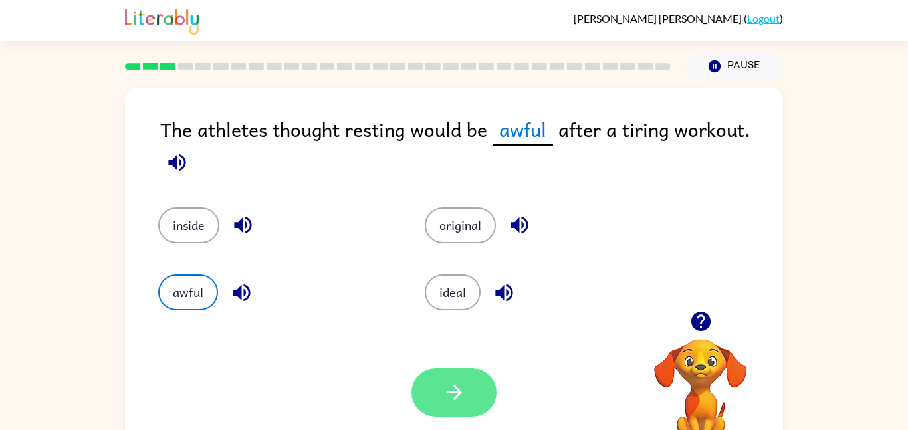
click at [477, 397] on button "button" at bounding box center [453, 392] width 85 height 49
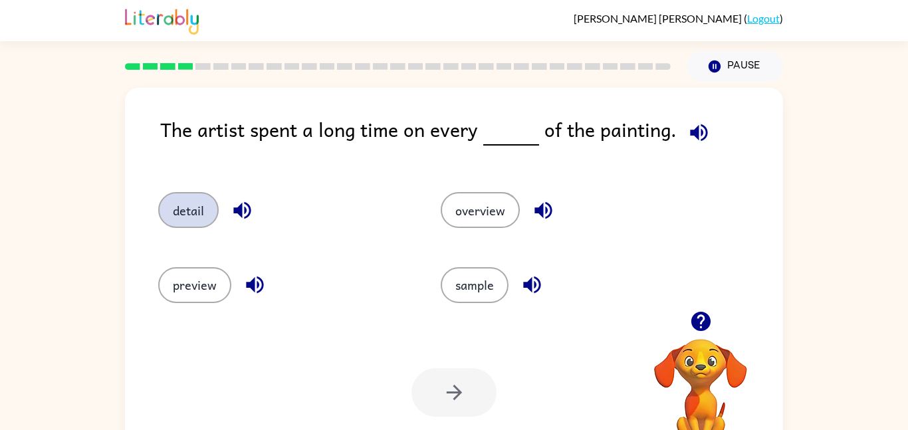
click at [170, 213] on button "detail" at bounding box center [188, 210] width 60 height 36
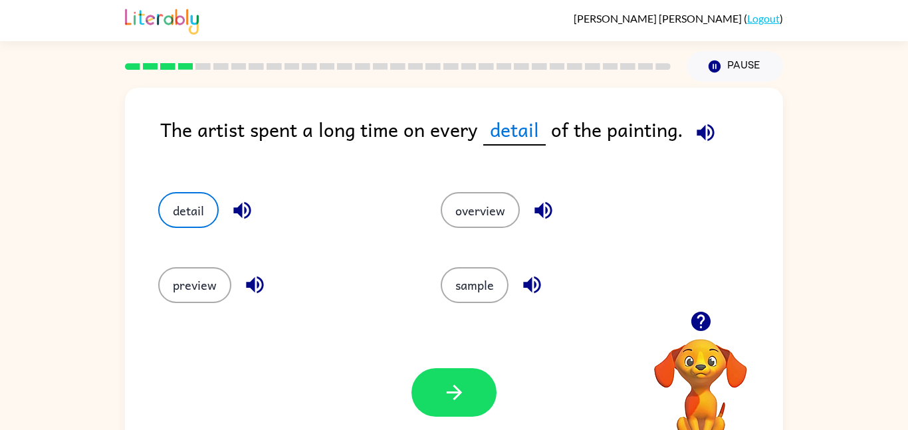
click at [413, 410] on div at bounding box center [453, 392] width 85 height 49
click at [427, 400] on button "button" at bounding box center [453, 392] width 85 height 49
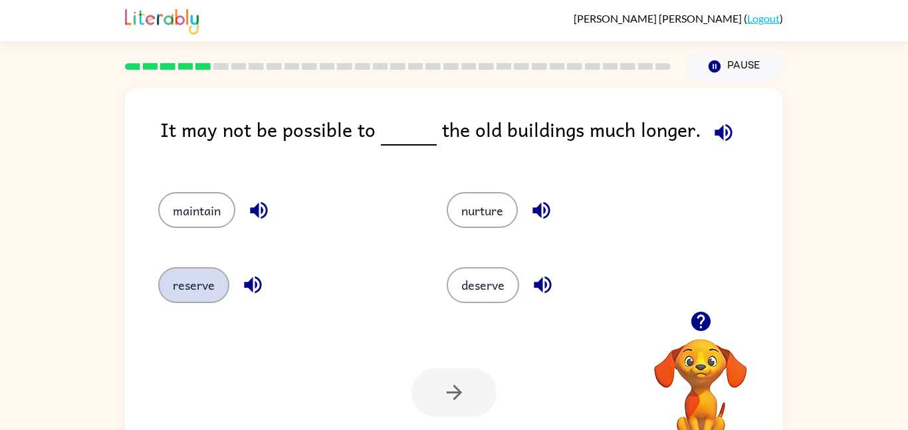
click at [207, 279] on button "reserve" at bounding box center [193, 285] width 71 height 36
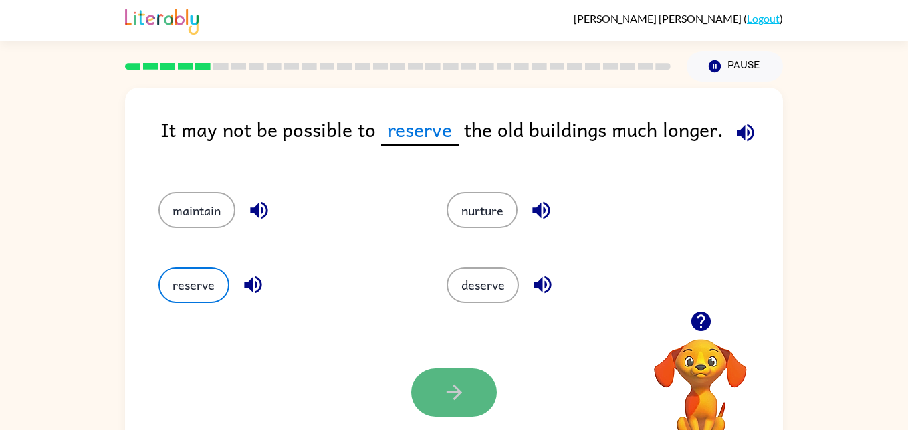
click at [479, 403] on button "button" at bounding box center [453, 392] width 85 height 49
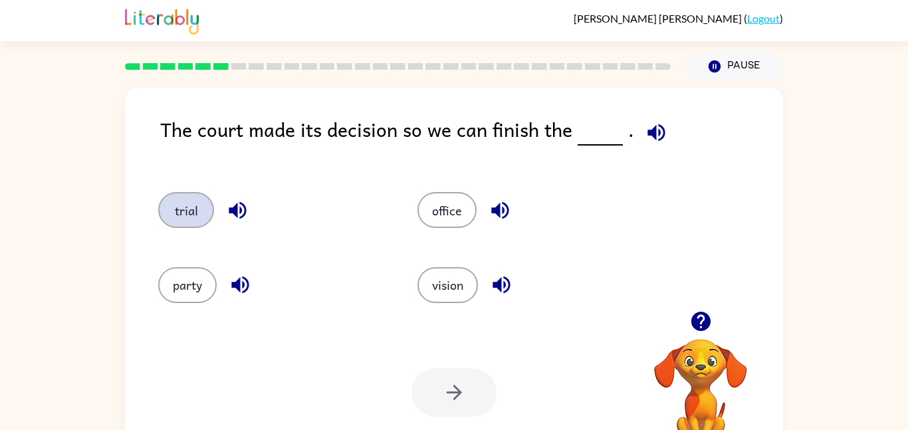
click at [187, 211] on button "trial" at bounding box center [186, 210] width 56 height 36
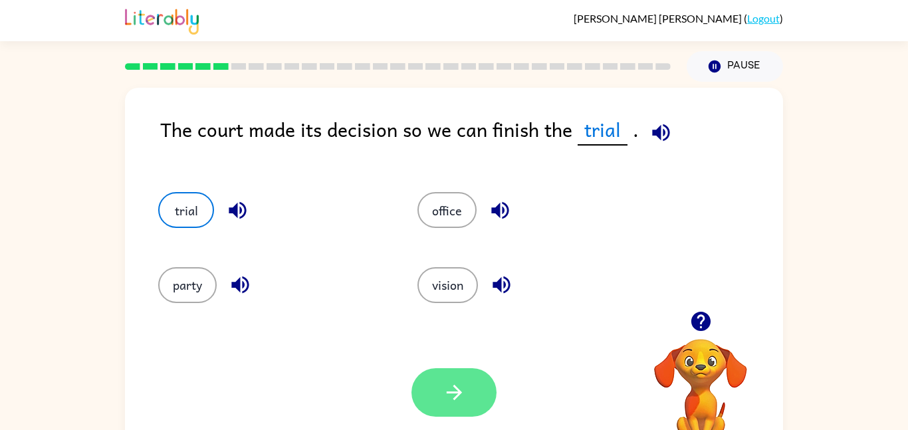
click at [463, 397] on icon "button" at bounding box center [454, 392] width 23 height 23
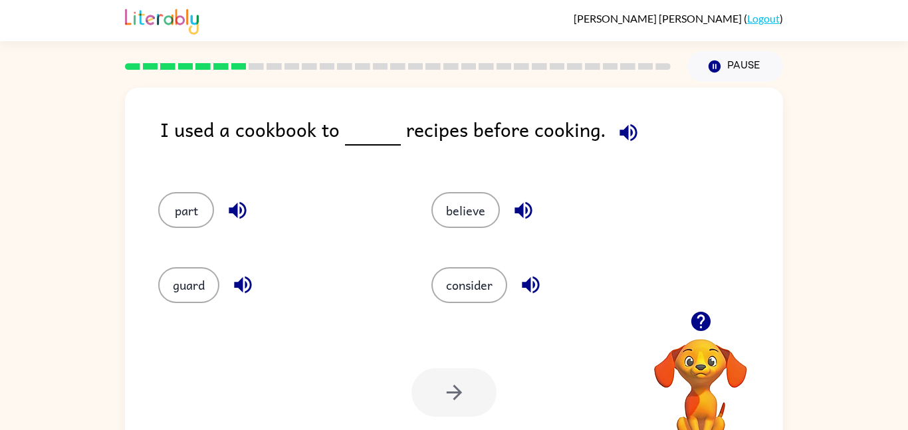
scroll to position [37, 0]
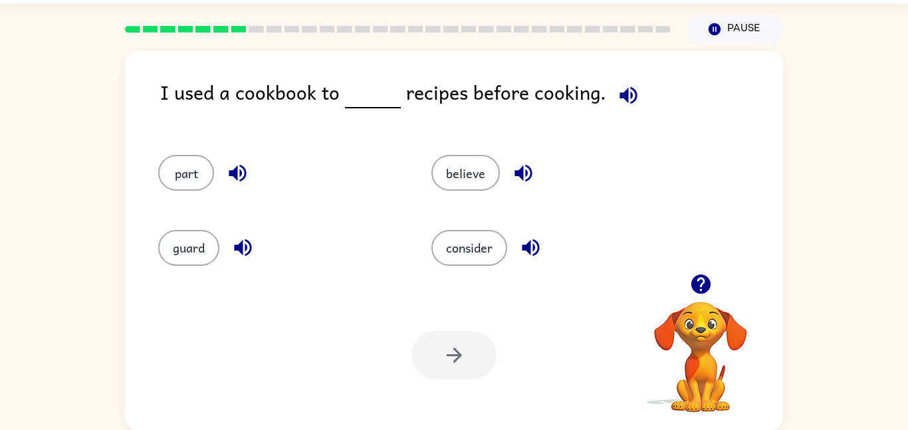
click at [314, 126] on div "I used a cookbook to recipes before cooking." at bounding box center [471, 102] width 623 height 51
click at [191, 182] on button "part" at bounding box center [186, 173] width 56 height 36
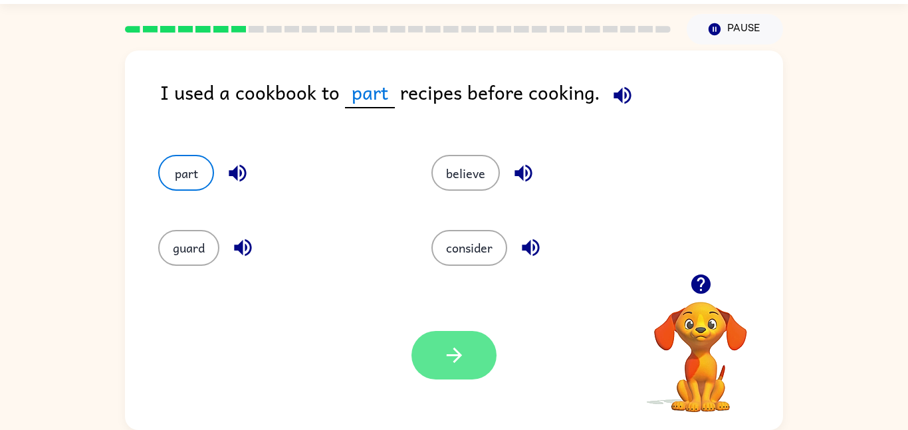
click at [467, 366] on button "button" at bounding box center [453, 355] width 85 height 49
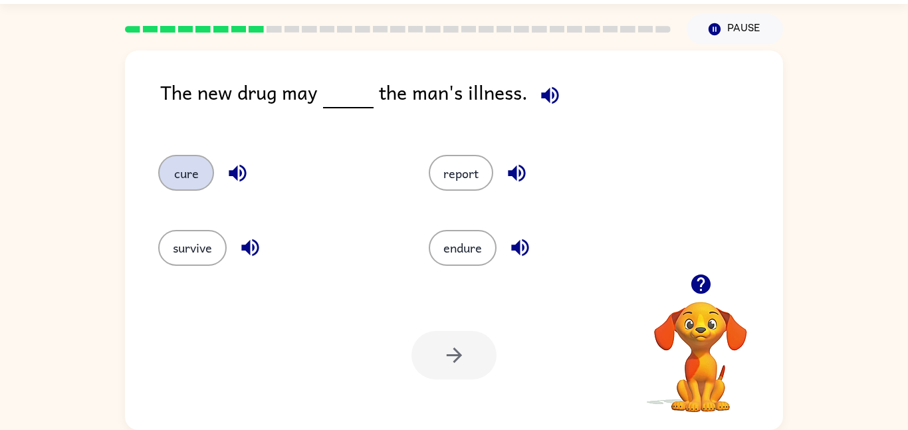
click at [167, 181] on button "cure" at bounding box center [186, 173] width 56 height 36
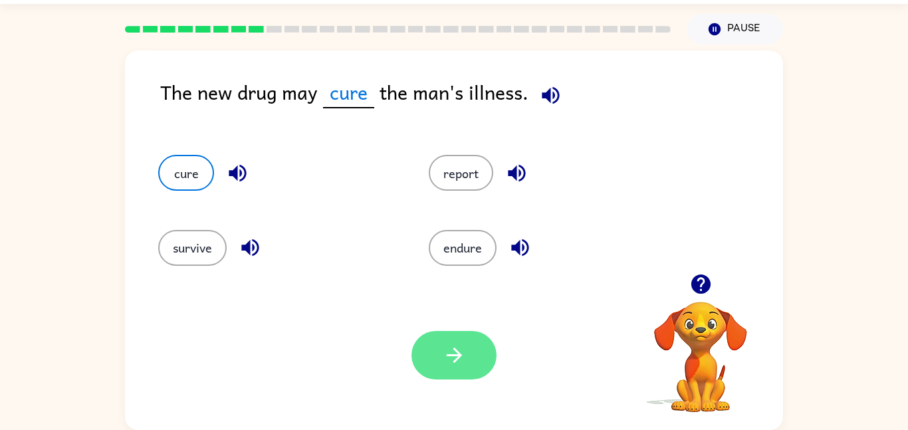
click at [463, 350] on icon "button" at bounding box center [454, 355] width 23 height 23
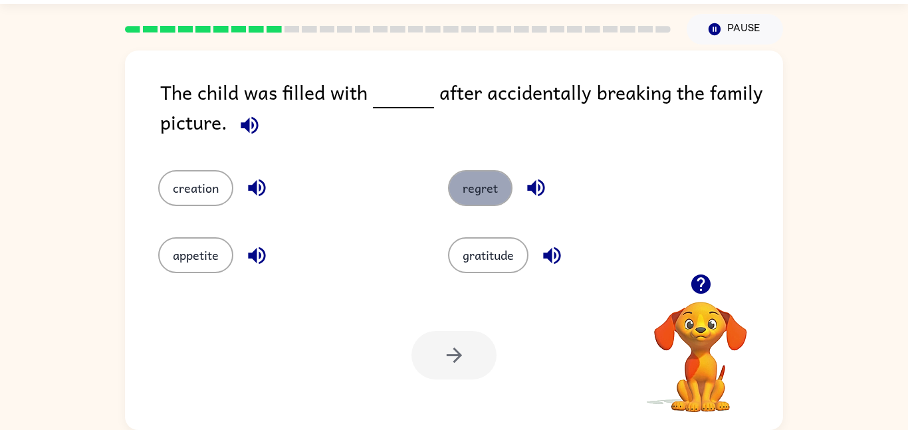
click at [482, 196] on button "regret" at bounding box center [480, 188] width 64 height 36
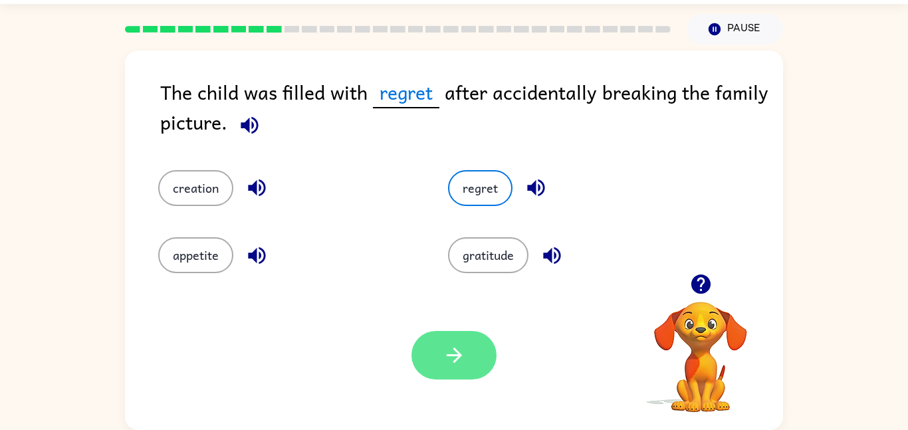
click at [467, 335] on button "button" at bounding box center [453, 355] width 85 height 49
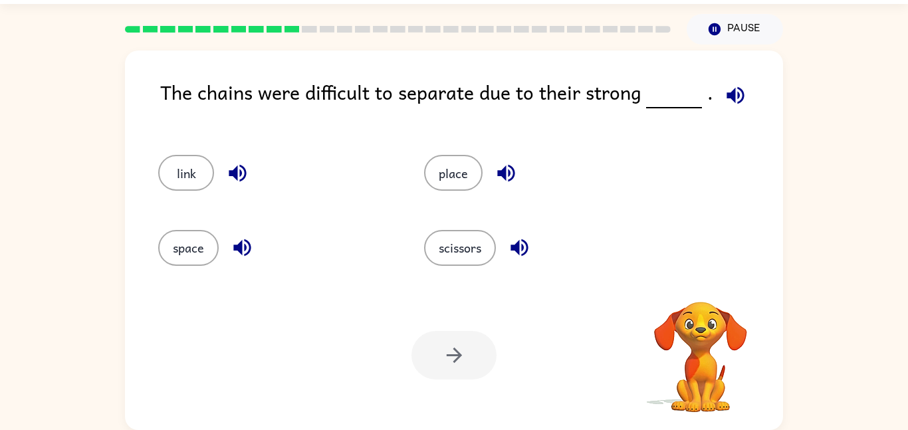
click at [468, 344] on div at bounding box center [453, 355] width 85 height 49
click at [194, 161] on button "link" at bounding box center [186, 173] width 56 height 36
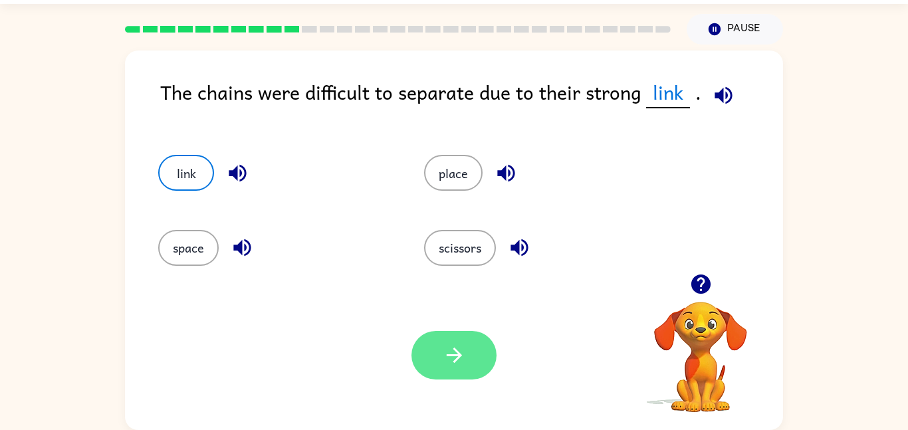
click at [442, 334] on button "button" at bounding box center [453, 355] width 85 height 49
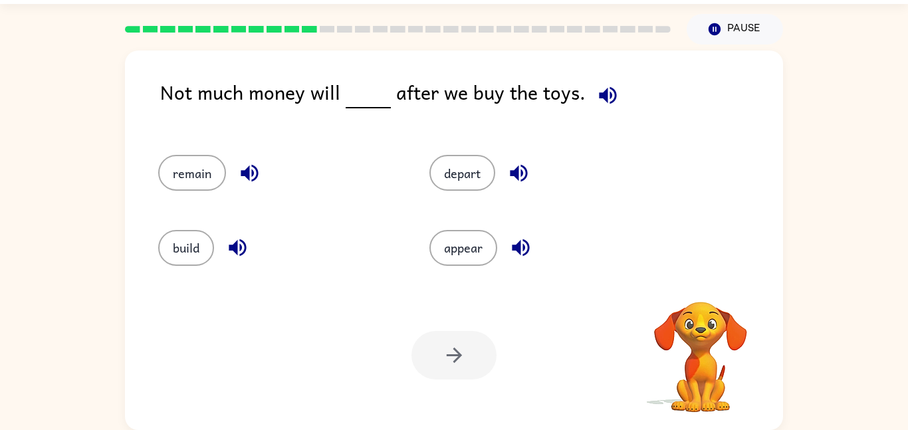
click at [441, 334] on div at bounding box center [453, 355] width 85 height 49
click at [204, 168] on button "remain" at bounding box center [192, 173] width 68 height 36
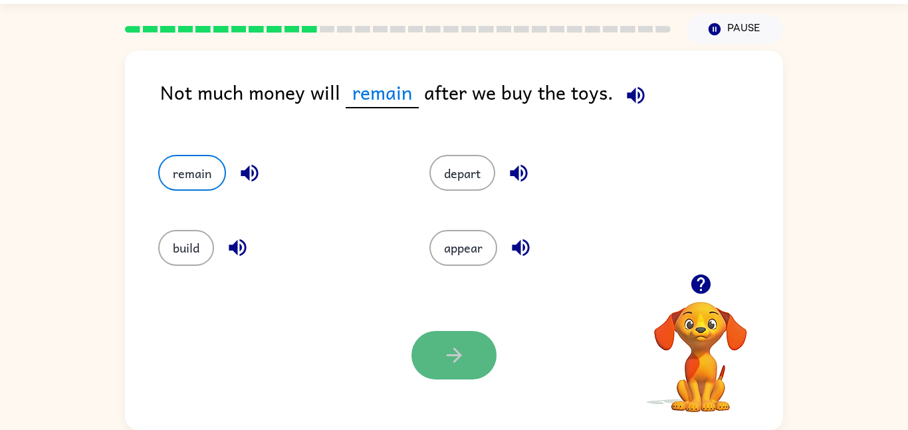
click at [461, 356] on icon "button" at bounding box center [454, 355] width 23 height 23
